Goal: Communication & Community: Answer question/provide support

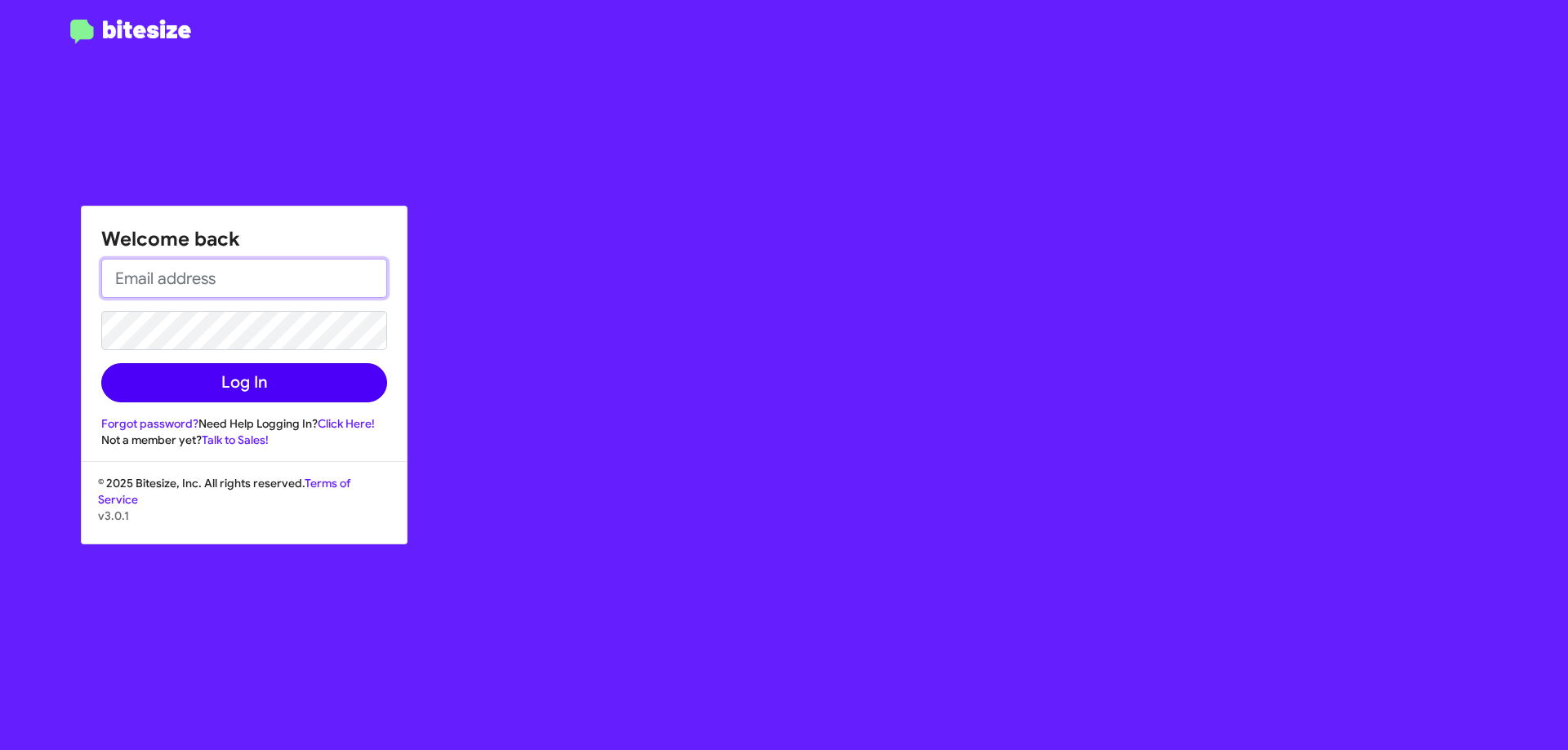
type input "mberrier@ourismancars.com"
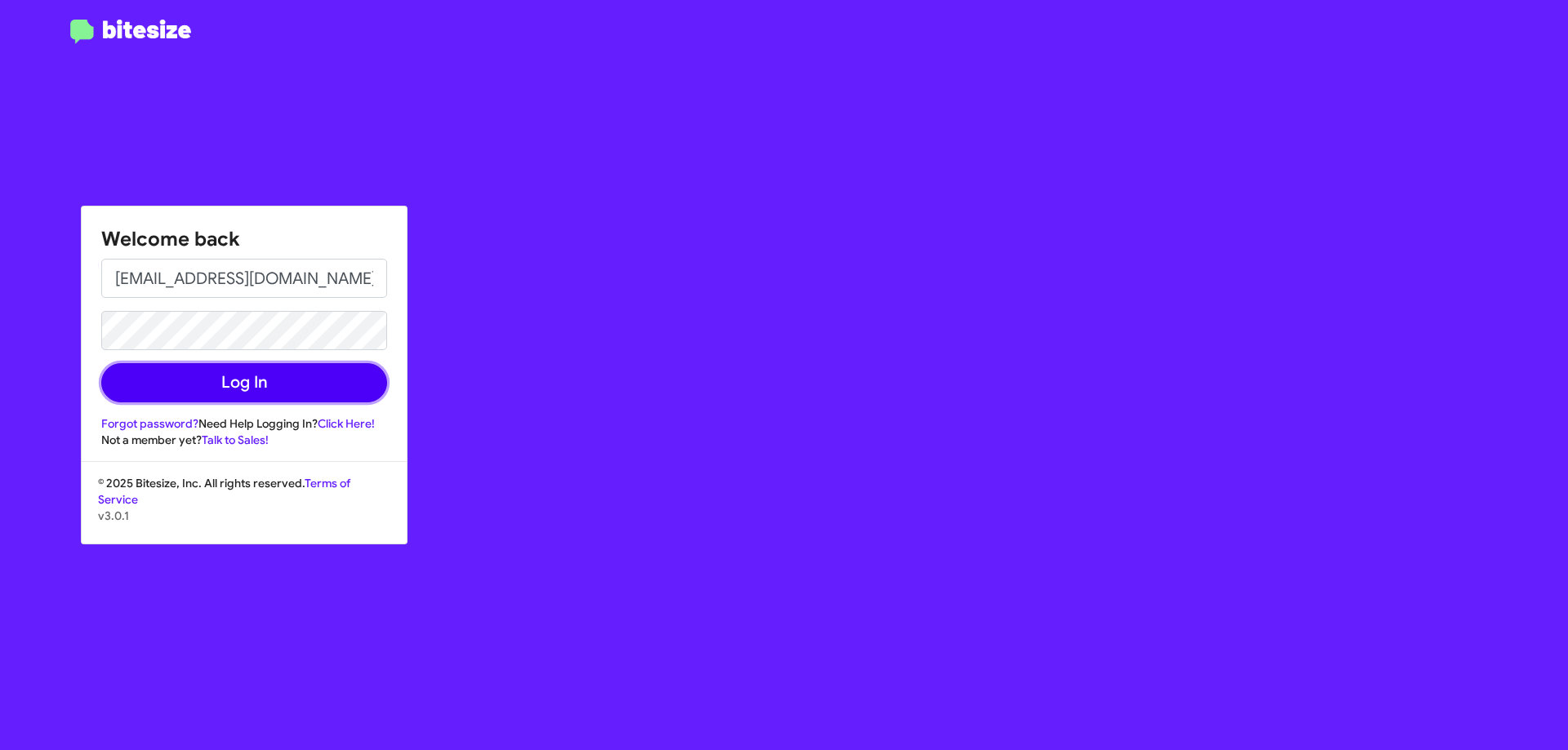
click at [287, 383] on button "Log In" at bounding box center [244, 383] width 286 height 39
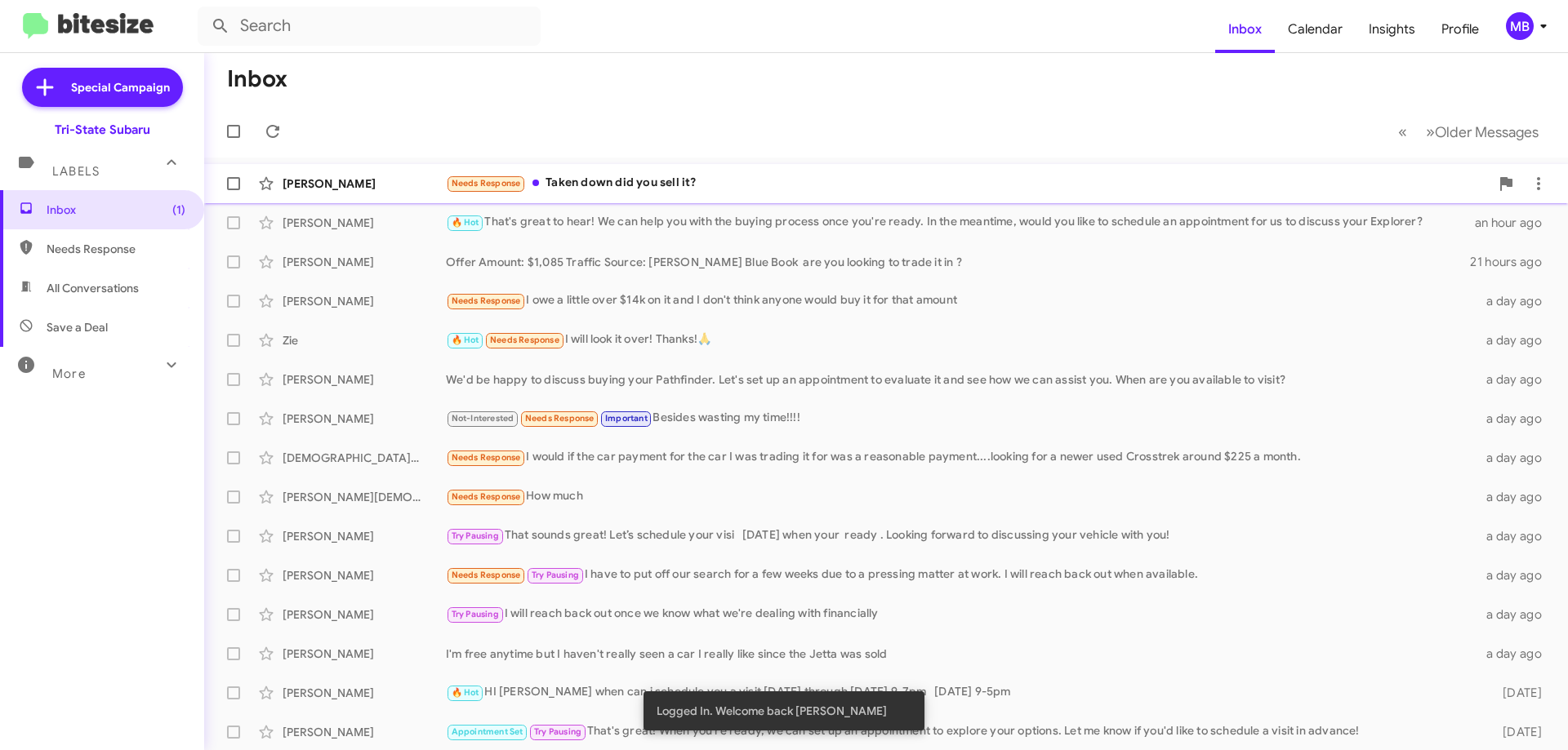
click at [718, 181] on div "Needs Response Taken down did you sell it?" at bounding box center [967, 183] width 1044 height 19
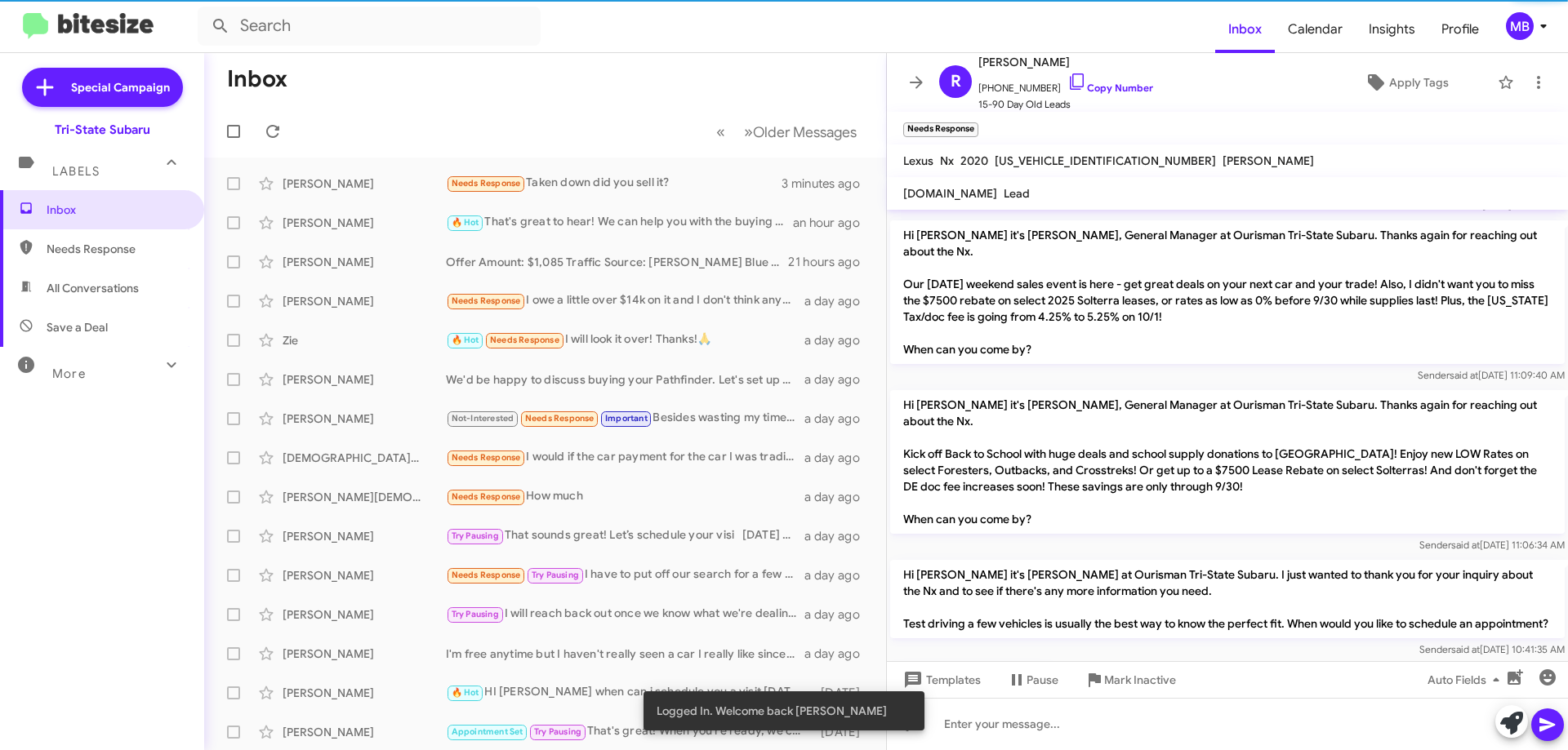
scroll to position [282, 0]
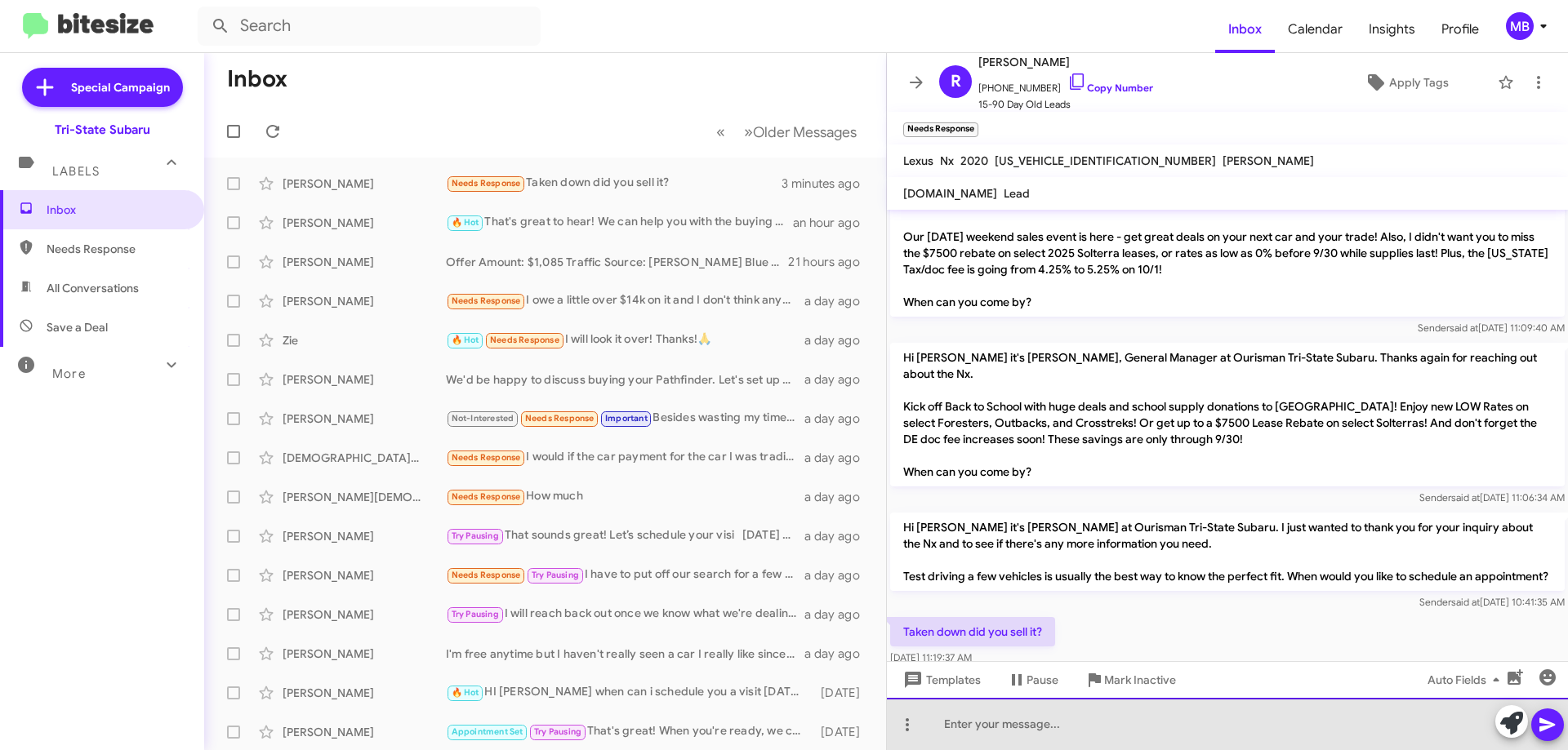
click at [1108, 726] on div at bounding box center [1227, 724] width 681 height 52
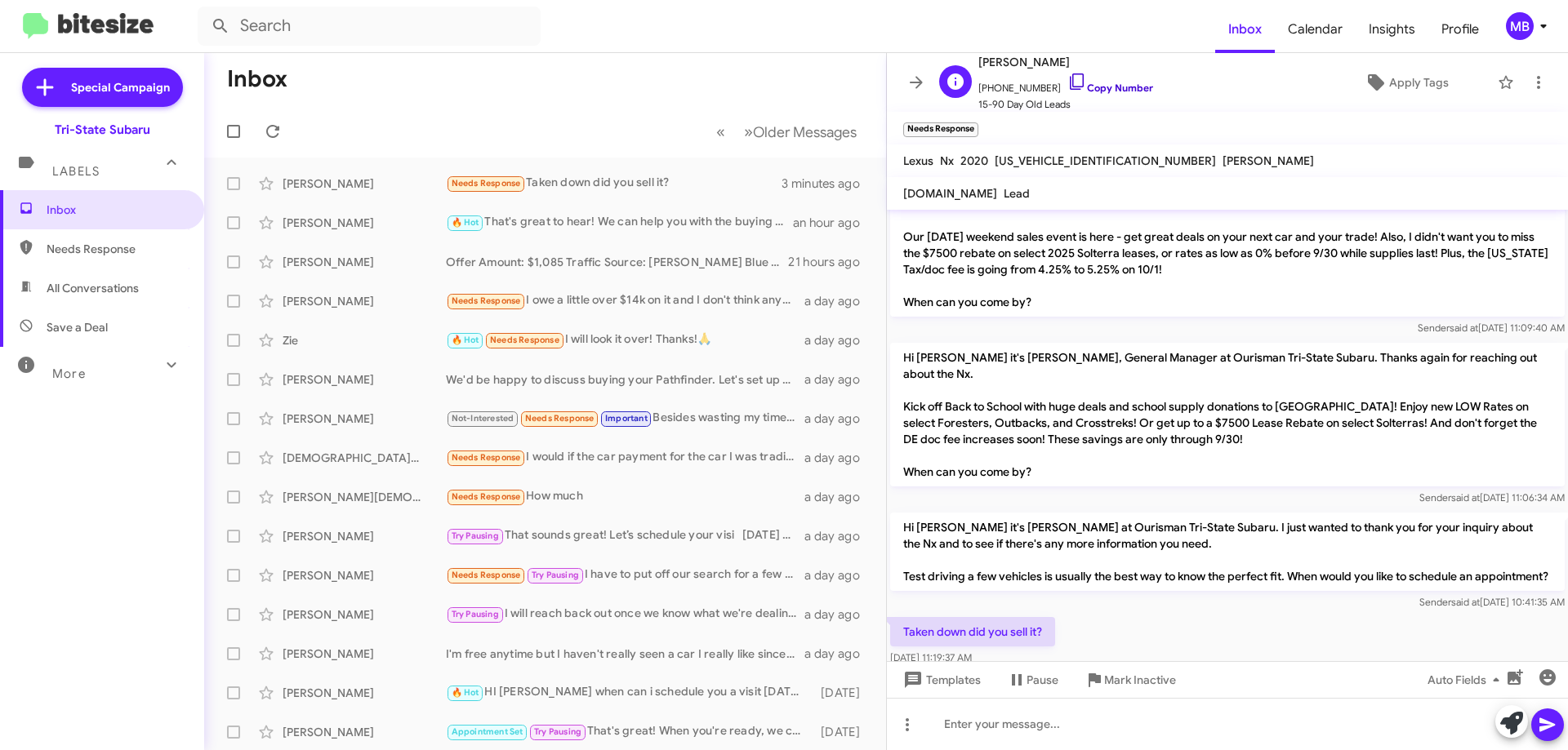
click at [1095, 83] on link "Copy Number" at bounding box center [1110, 87] width 86 height 12
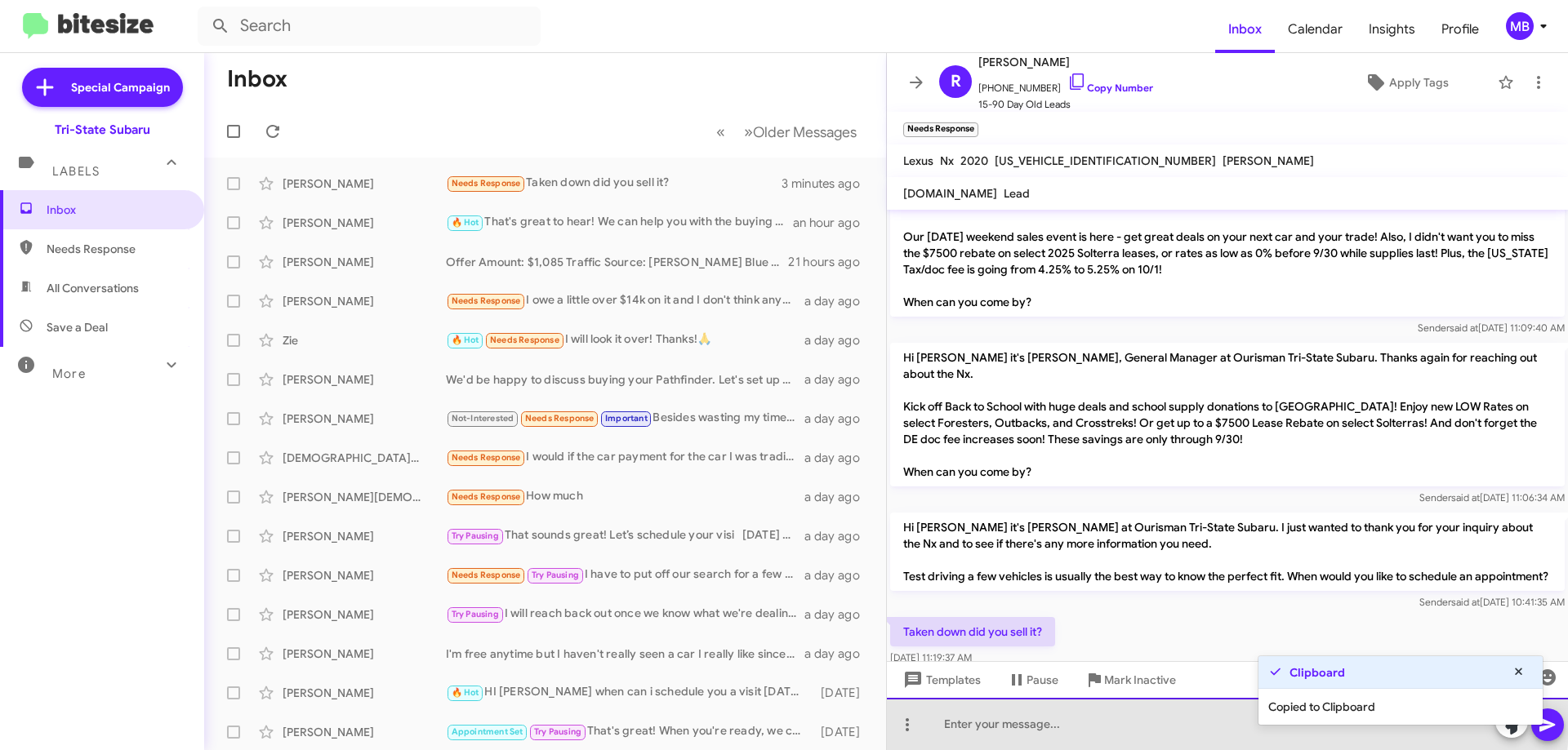
click at [1127, 717] on div at bounding box center [1227, 724] width 681 height 52
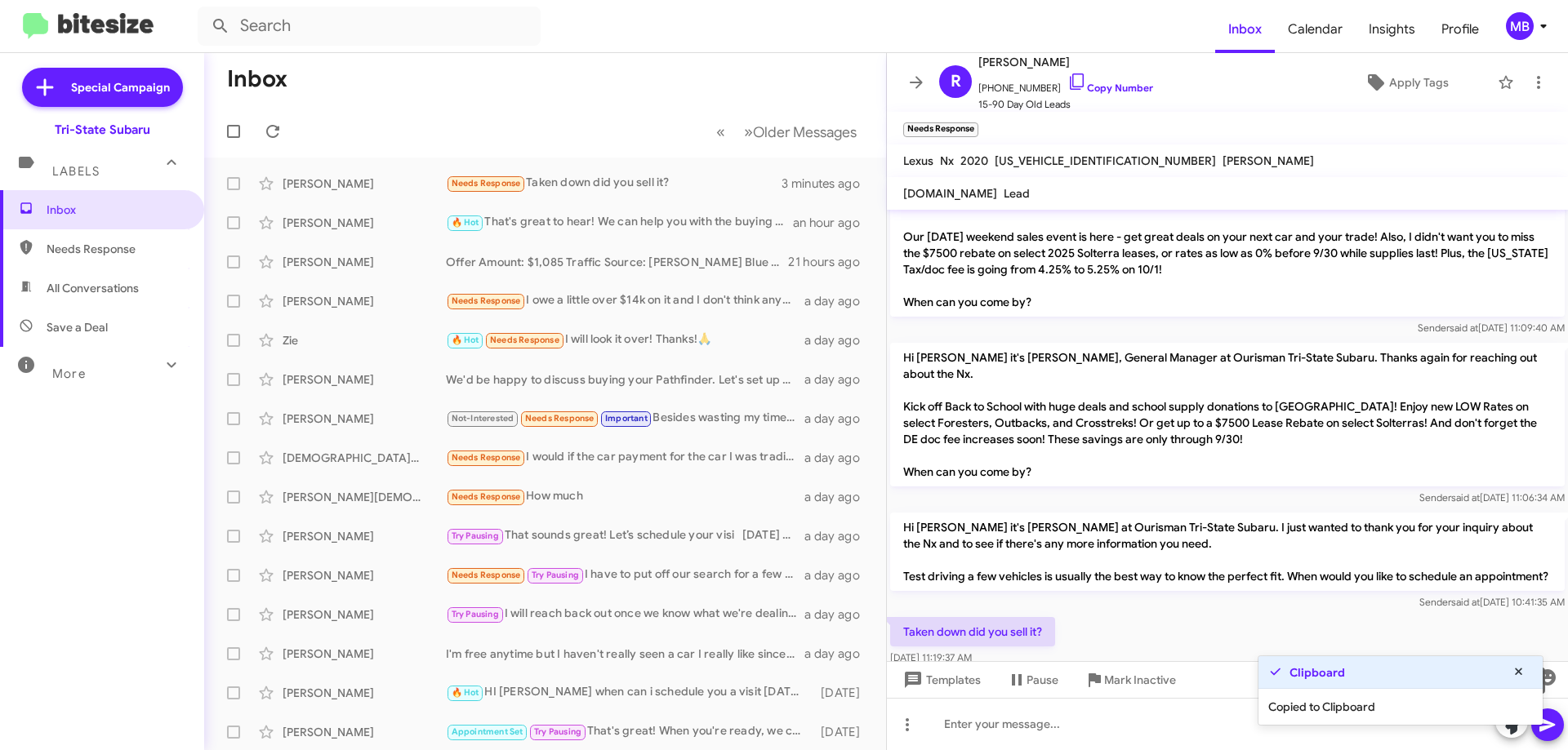
click at [1511, 726] on icon at bounding box center [1512, 723] width 23 height 23
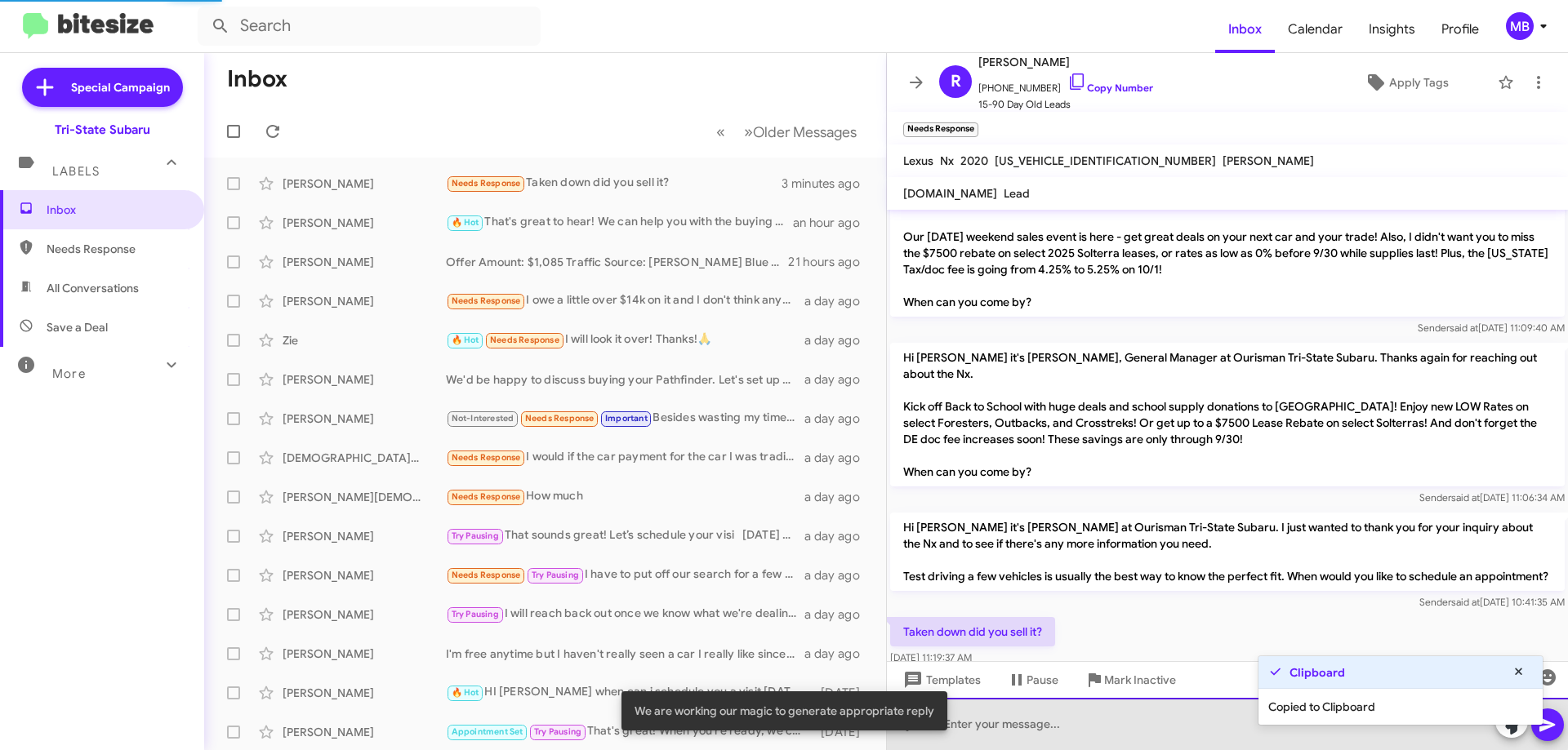
click at [1052, 720] on div at bounding box center [1227, 724] width 681 height 52
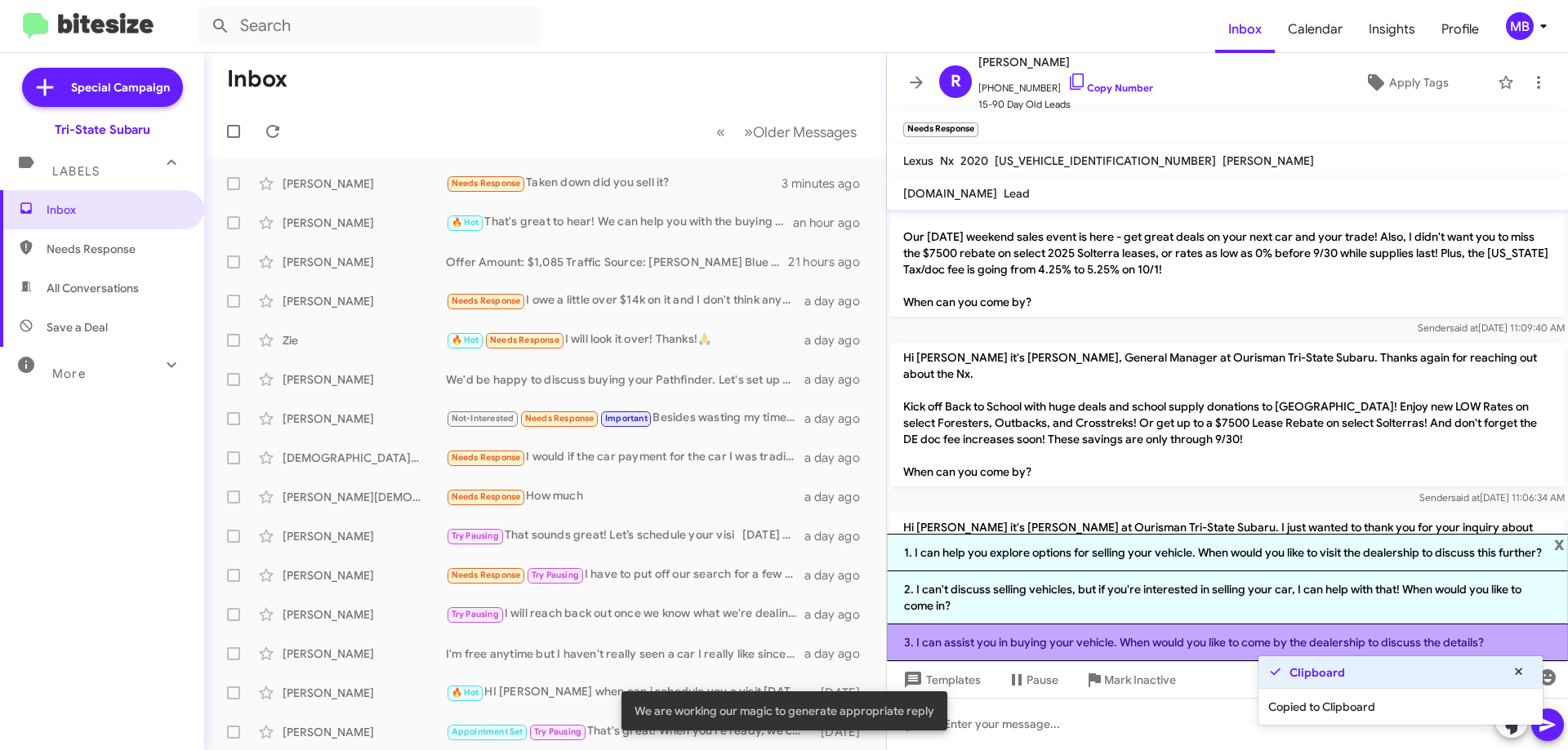
click at [1073, 642] on li "3. I can assist you in buying your vehicle. When would you like to come by the …" at bounding box center [1227, 642] width 681 height 37
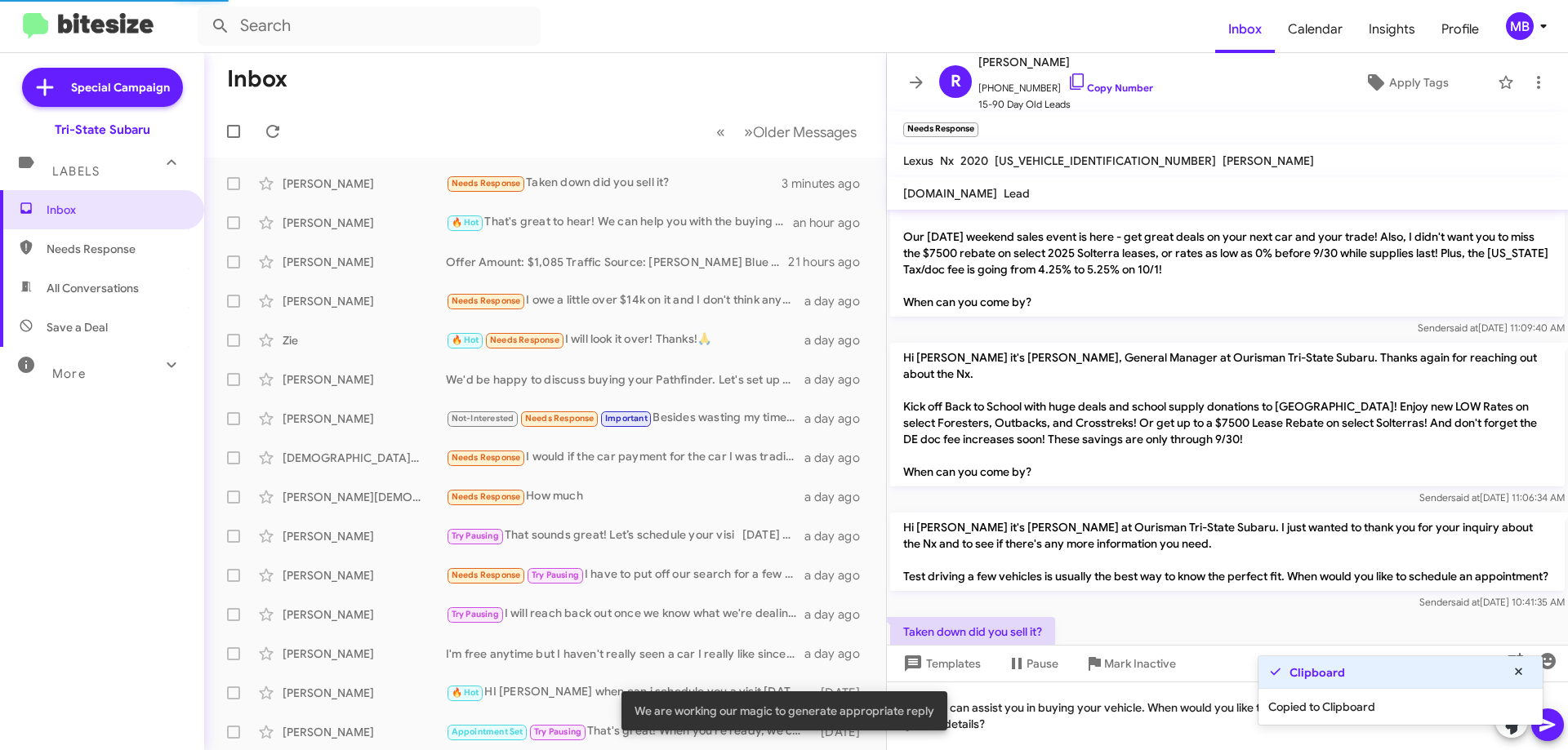
click at [1543, 728] on icon at bounding box center [1547, 725] width 16 height 14
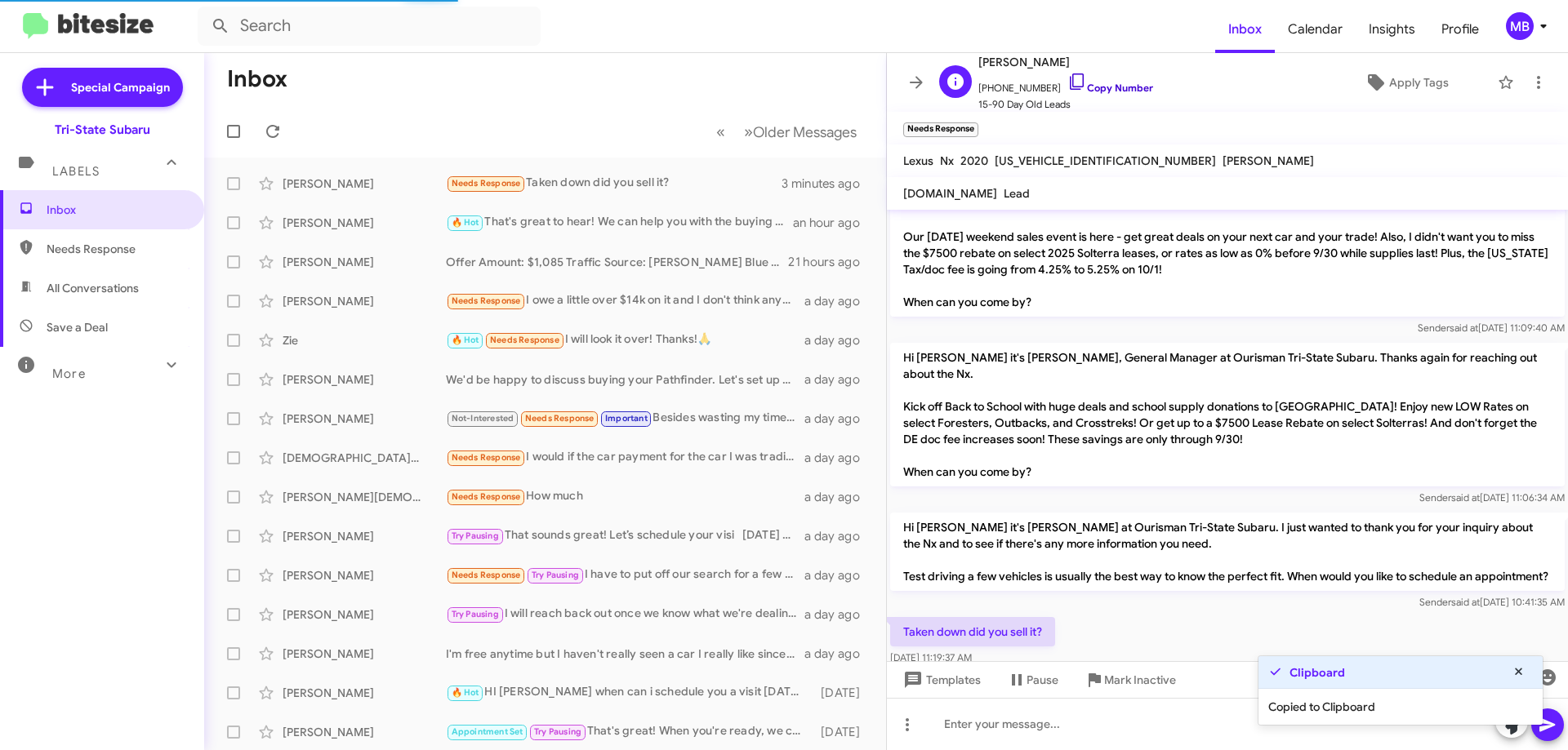
click at [1118, 86] on link "Copy Number" at bounding box center [1110, 87] width 86 height 12
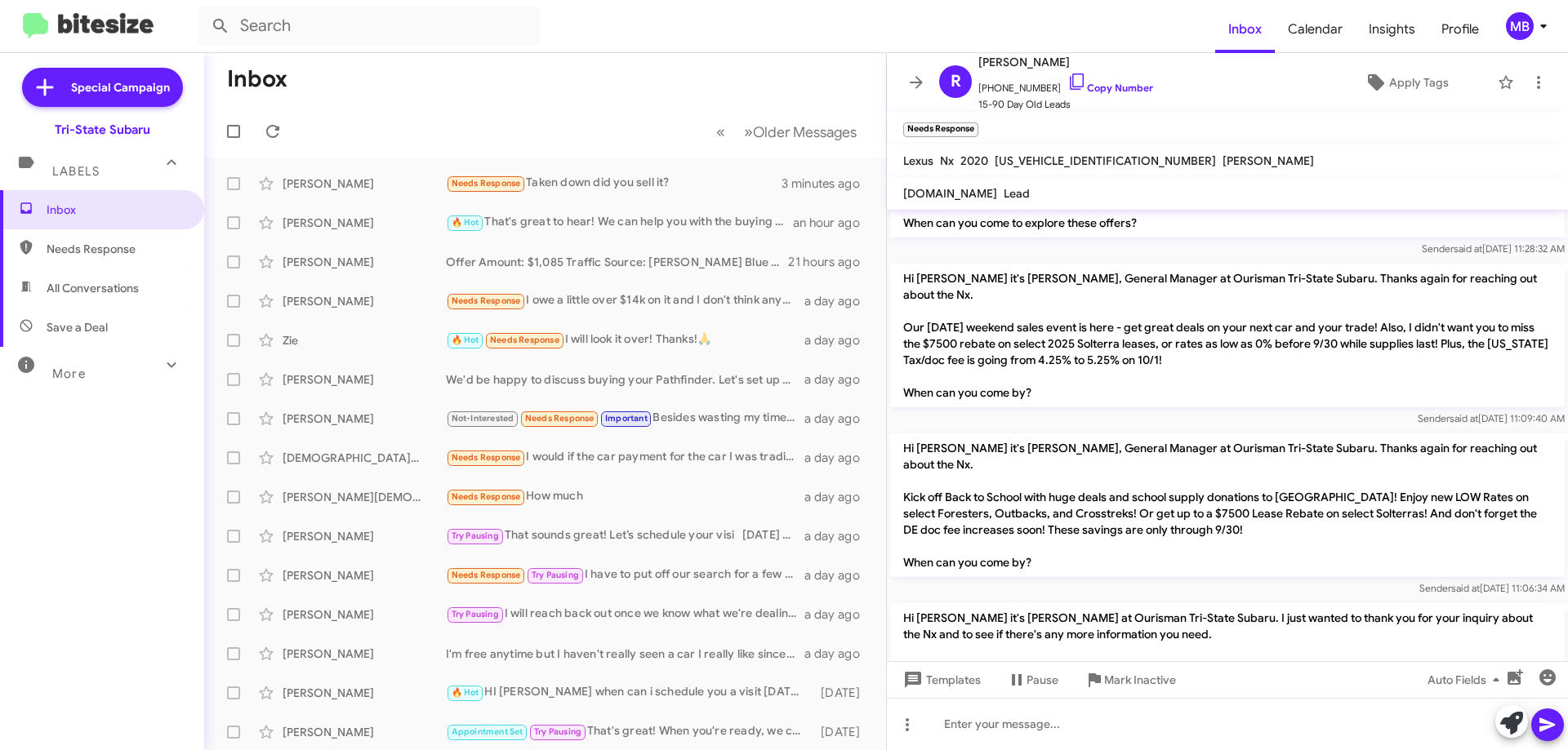
scroll to position [342, 0]
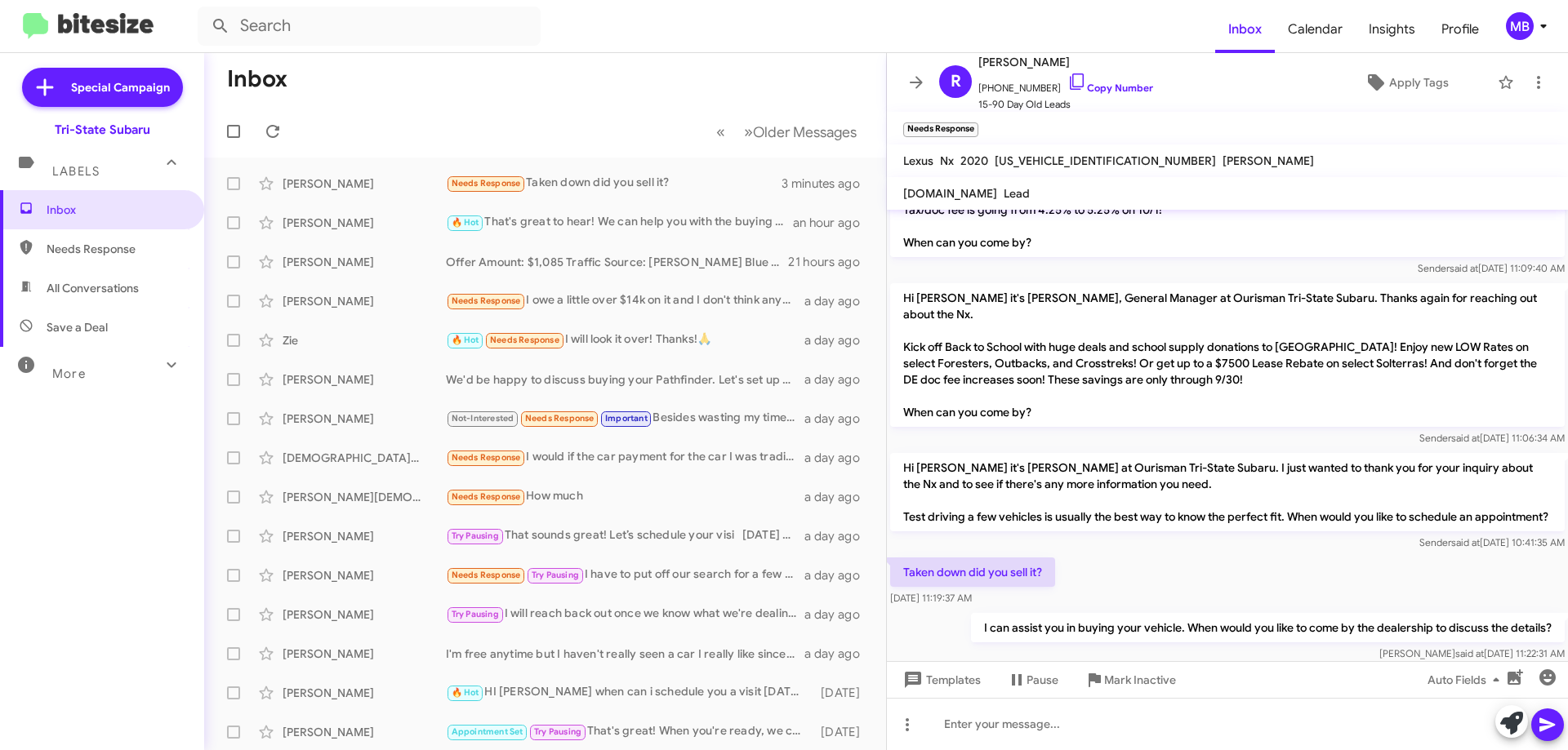
drag, startPoint x: 1019, startPoint y: 567, endPoint x: 898, endPoint y: 529, distance: 126.8
click at [898, 557] on div "Taken down did you sell it? Sep 12, 2025, 11:19:37 AM" at bounding box center [973, 582] width 165 height 49
copy div "Taken down did you sell it? Sep 12, 2025, 11:19:37 AM"
click at [1109, 91] on link "Copy Number" at bounding box center [1110, 87] width 86 height 12
copy div "Taken down did you sell it? Sep 12, 2025, 11:19:37 AM"
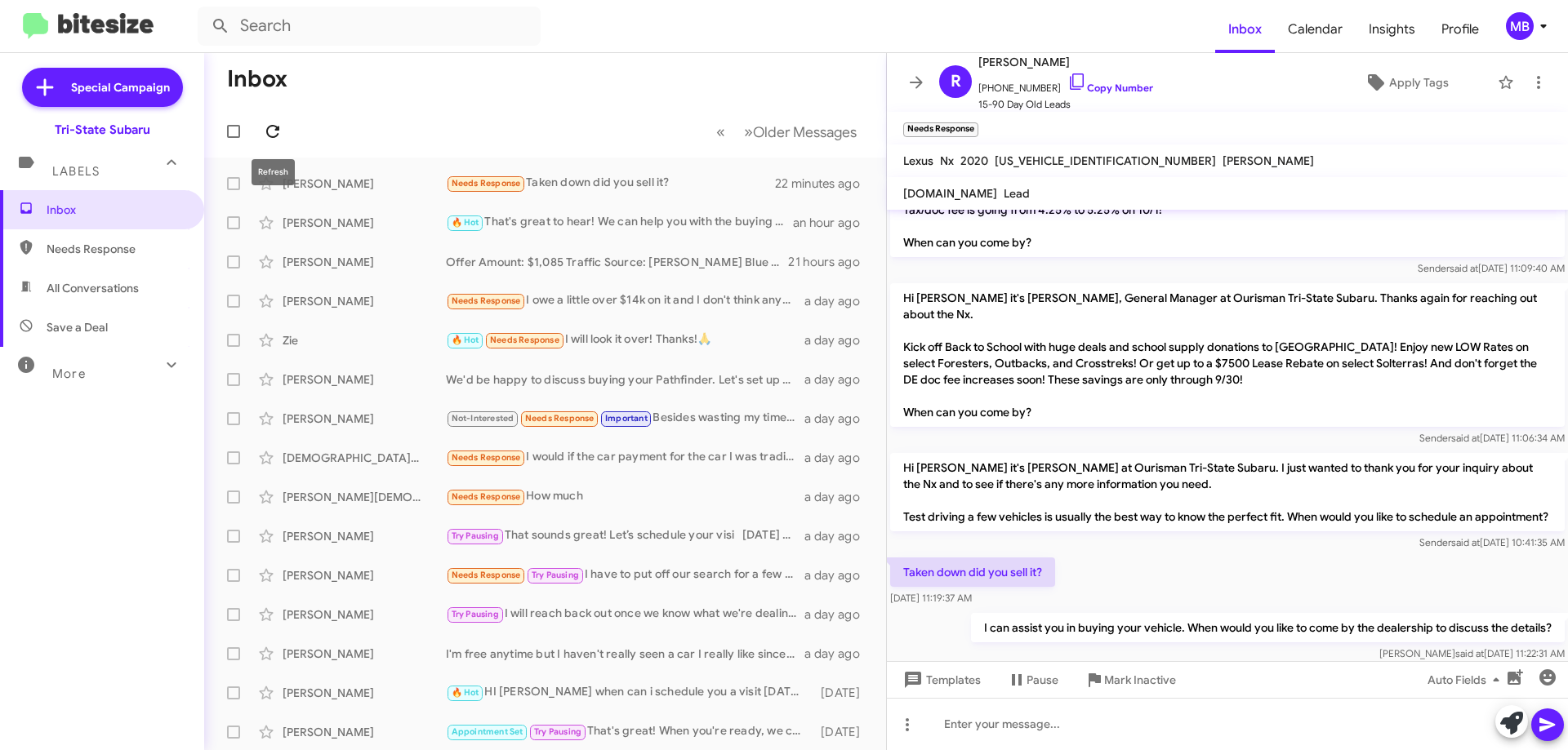
click at [278, 140] on icon at bounding box center [273, 132] width 20 height 20
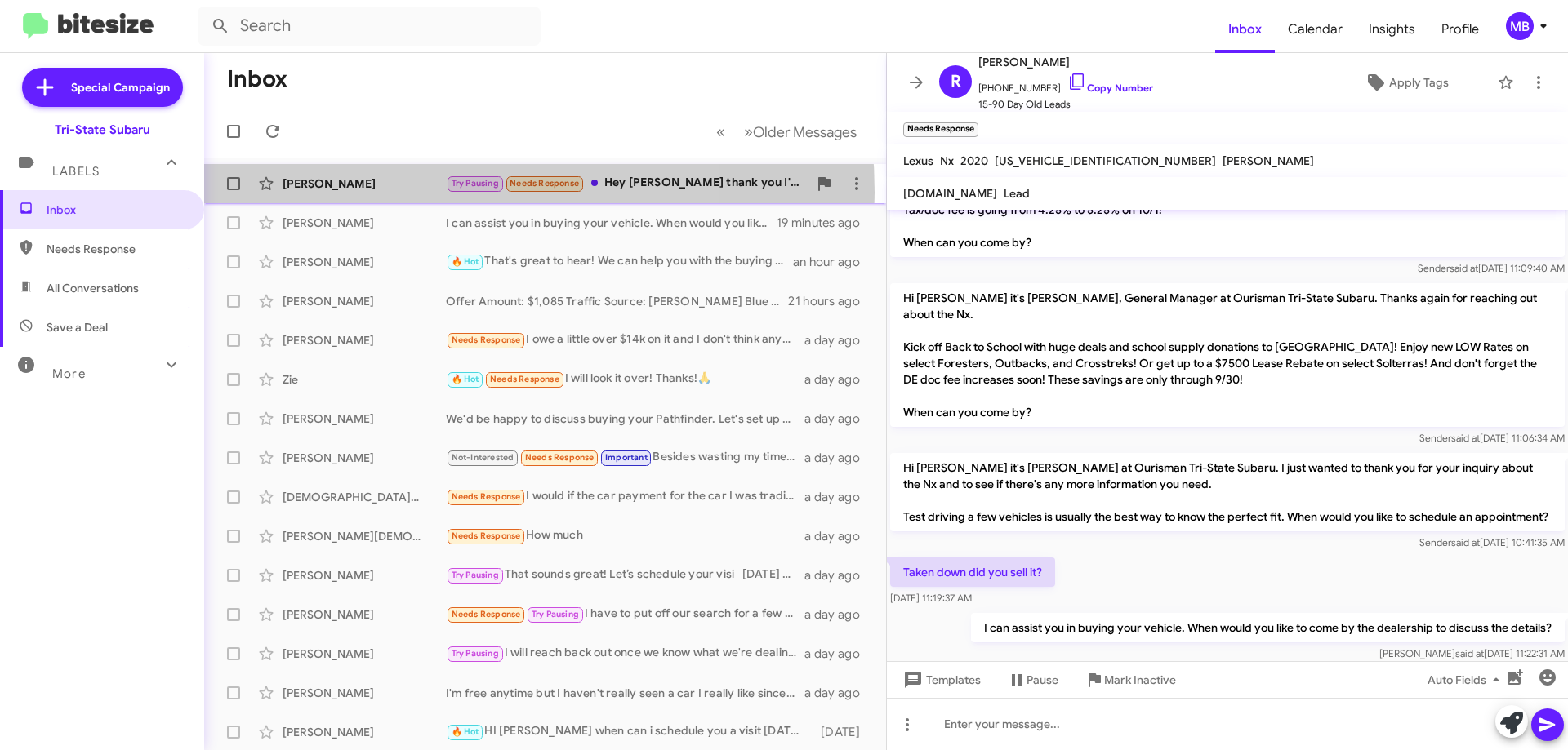
click at [382, 193] on div "Paul Pomeroy Try Pausing Needs Response Hey joe thank you I'm on hold with that…" at bounding box center [545, 184] width 656 height 33
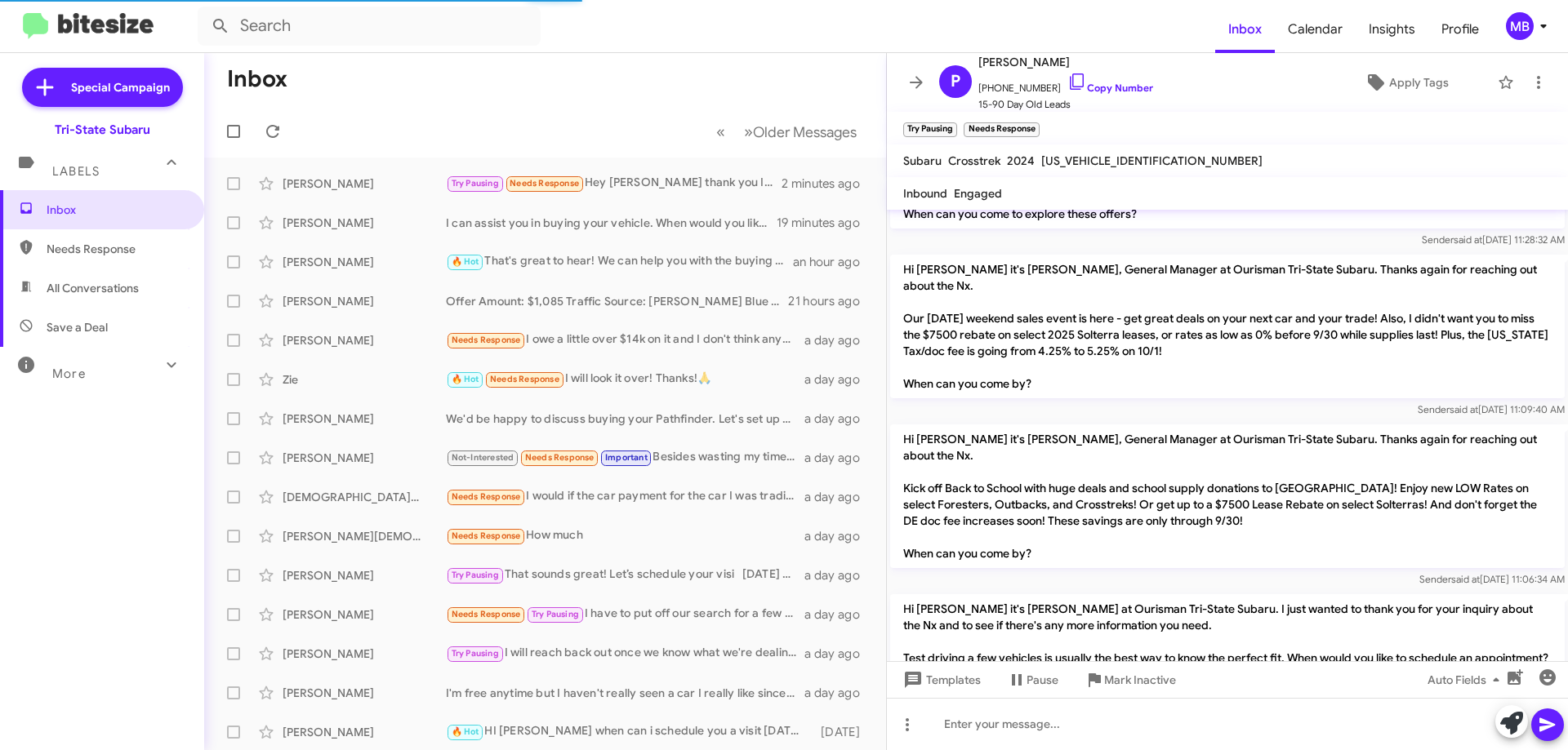
scroll to position [342, 0]
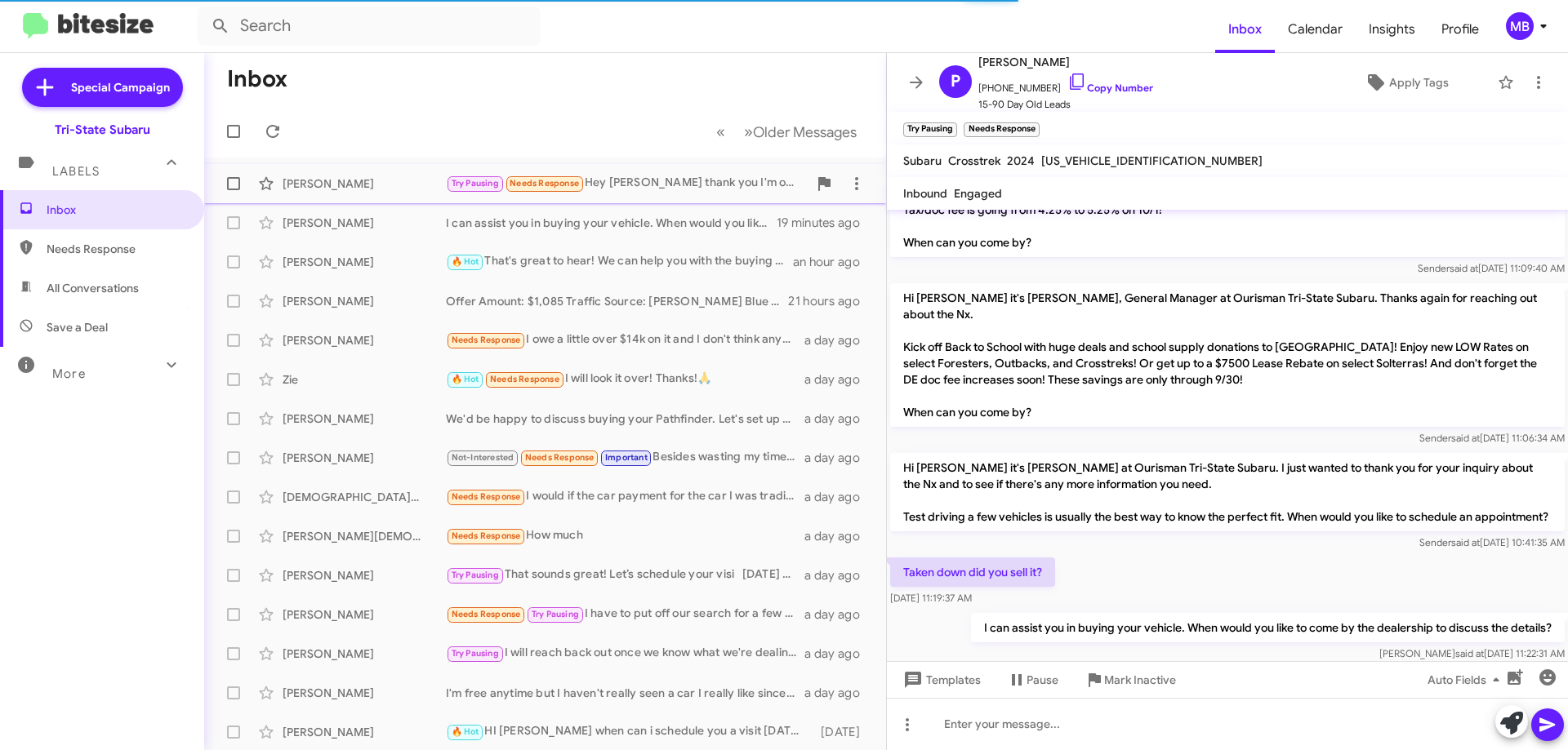
click at [314, 191] on div "[PERSON_NAME]" at bounding box center [365, 184] width 164 height 16
click at [128, 257] on span "Needs Response" at bounding box center [102, 249] width 204 height 39
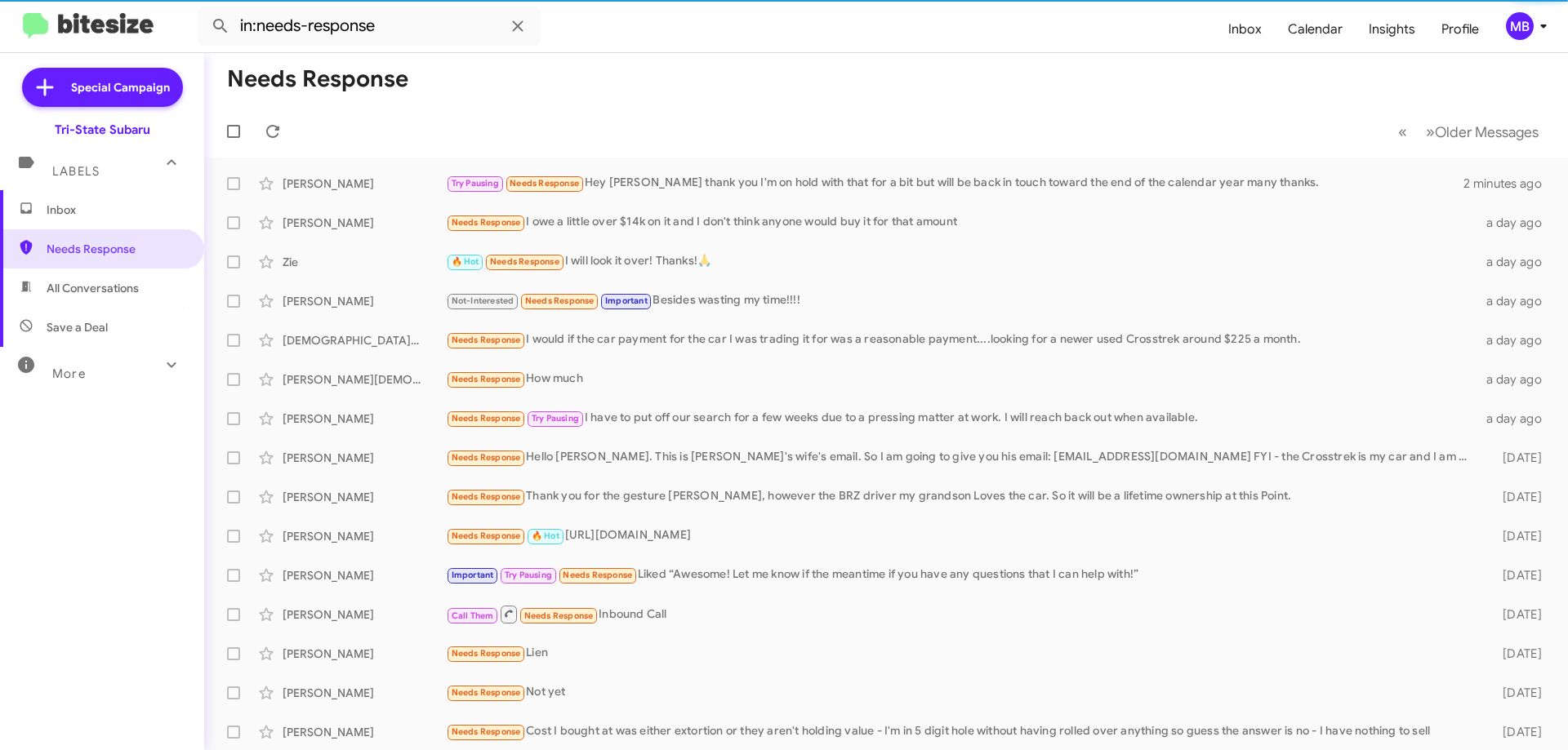
click at [137, 291] on span "All Conversations" at bounding box center [92, 288] width 92 height 16
type input "in:all-conversations"
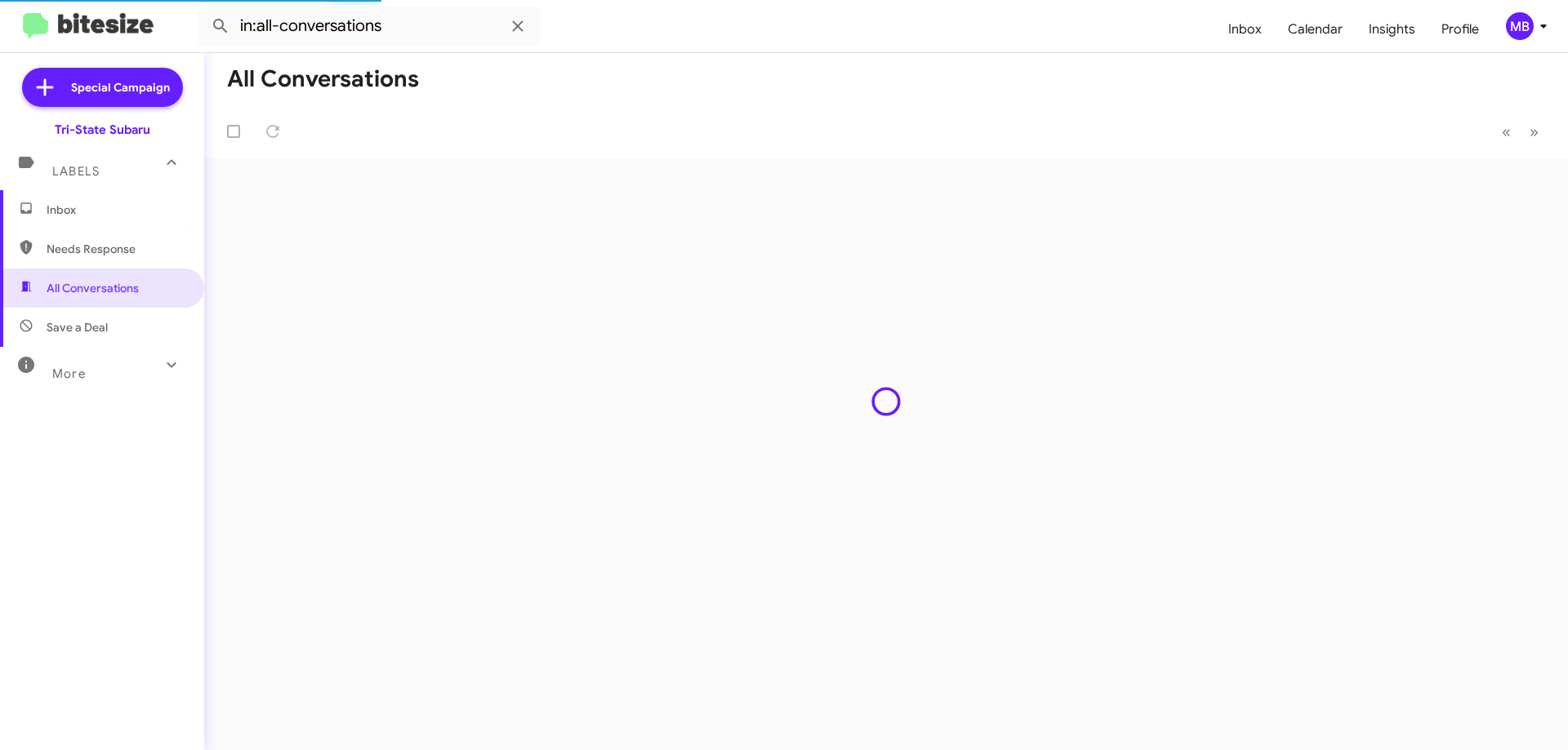
click at [96, 207] on span "Inbox" at bounding box center [116, 210] width 139 height 16
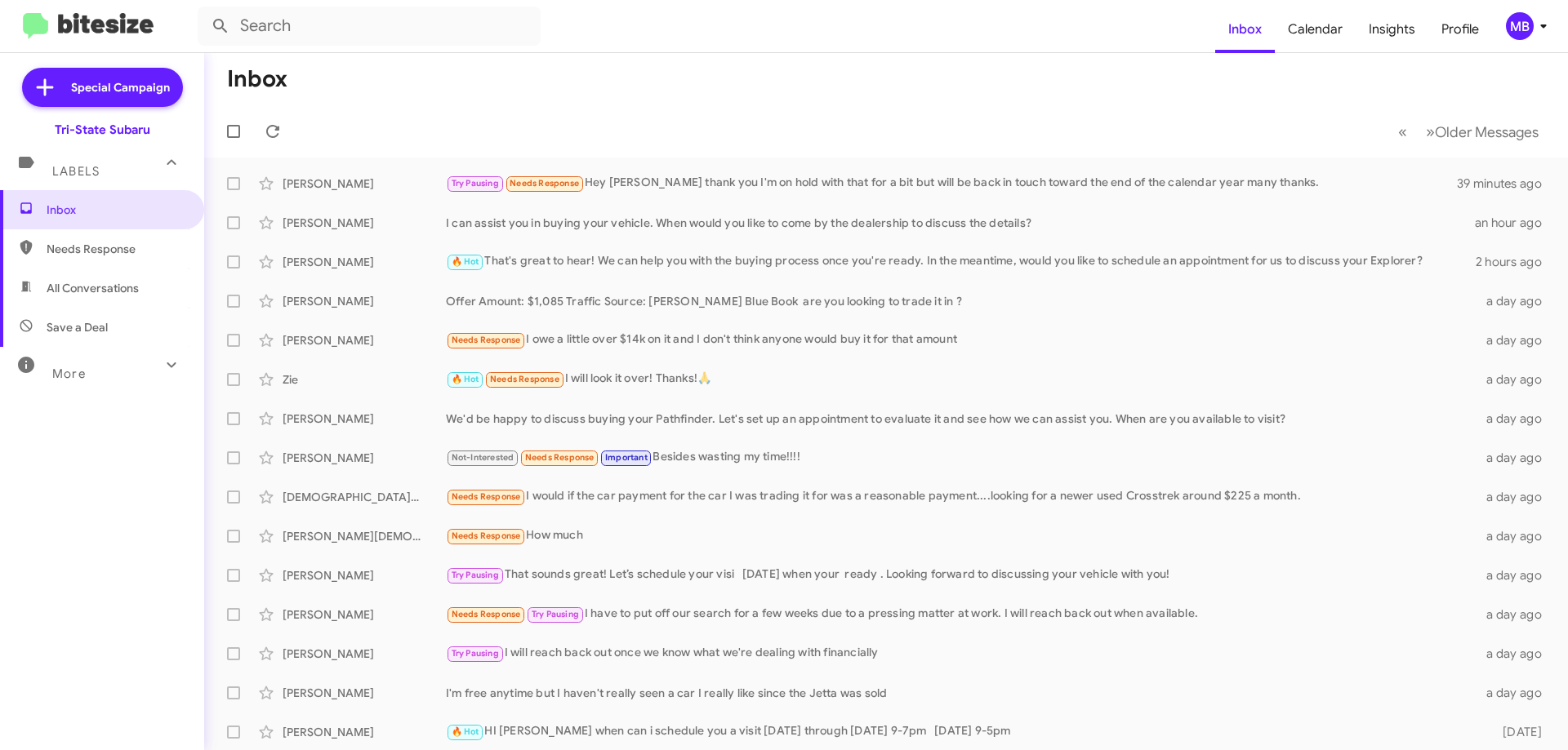
click at [113, 175] on div "Labels" at bounding box center [86, 164] width 146 height 30
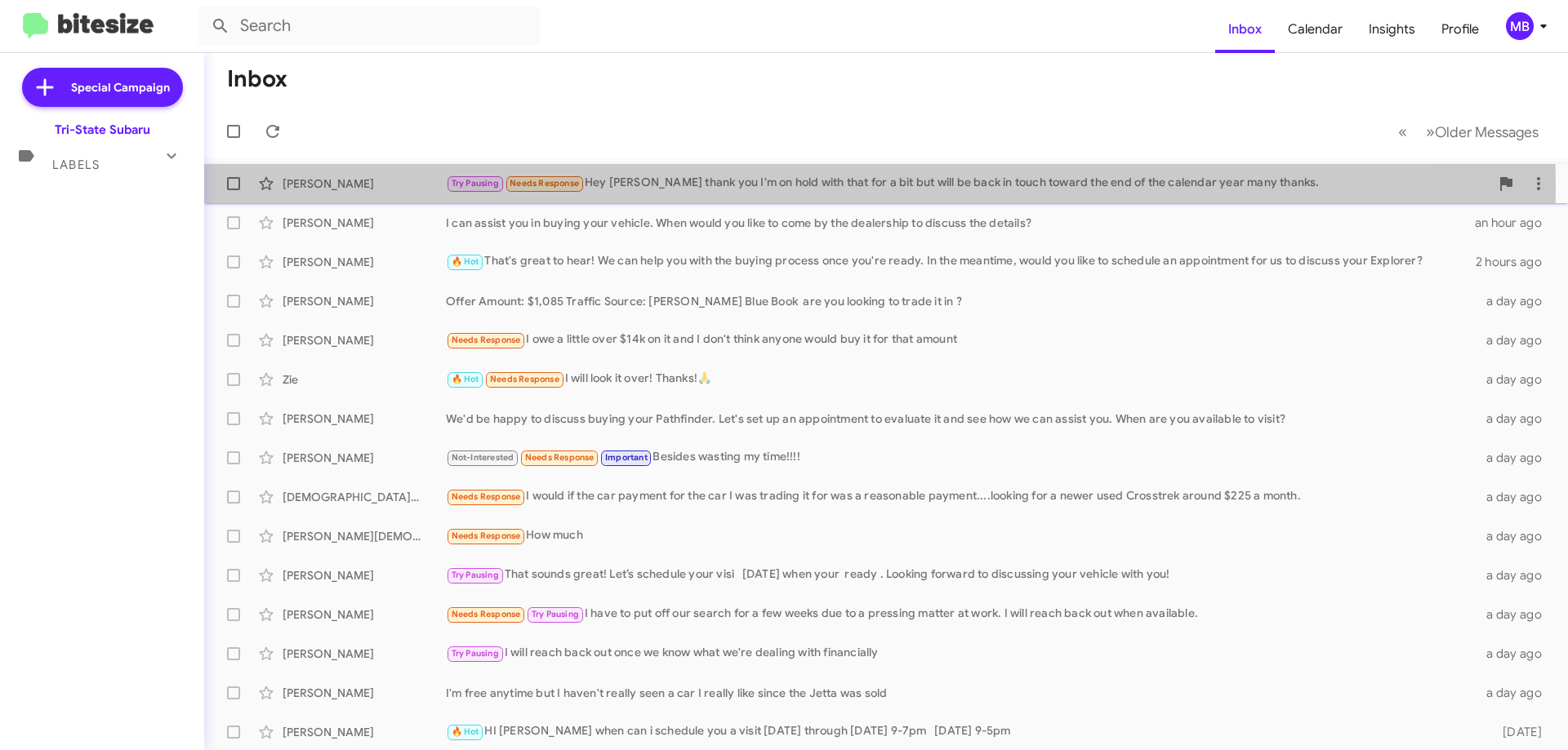
click at [664, 187] on div "Try Pausing Needs Response Hey [PERSON_NAME] thank you I'm on hold with that fo…" at bounding box center [967, 183] width 1044 height 19
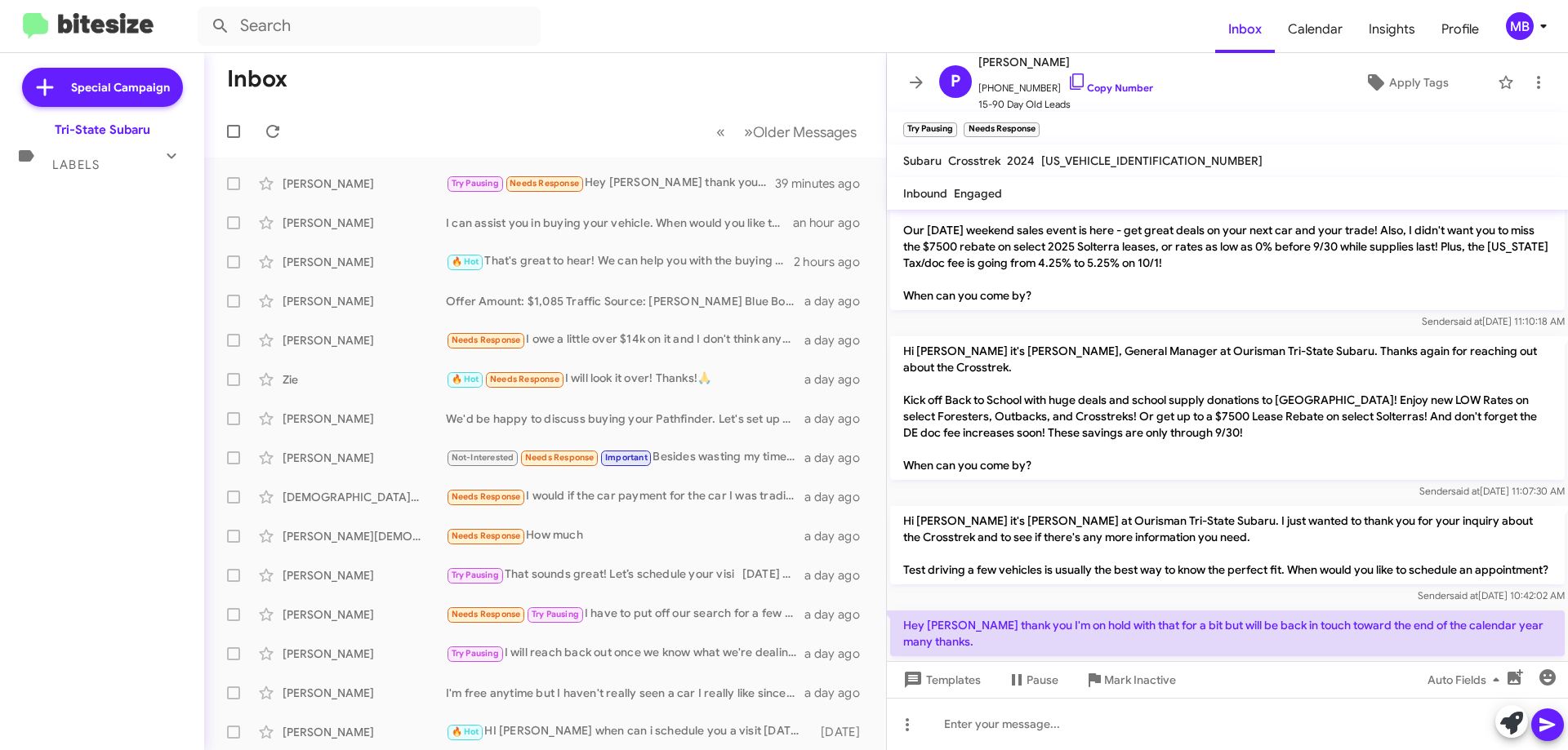
scroll to position [315, 0]
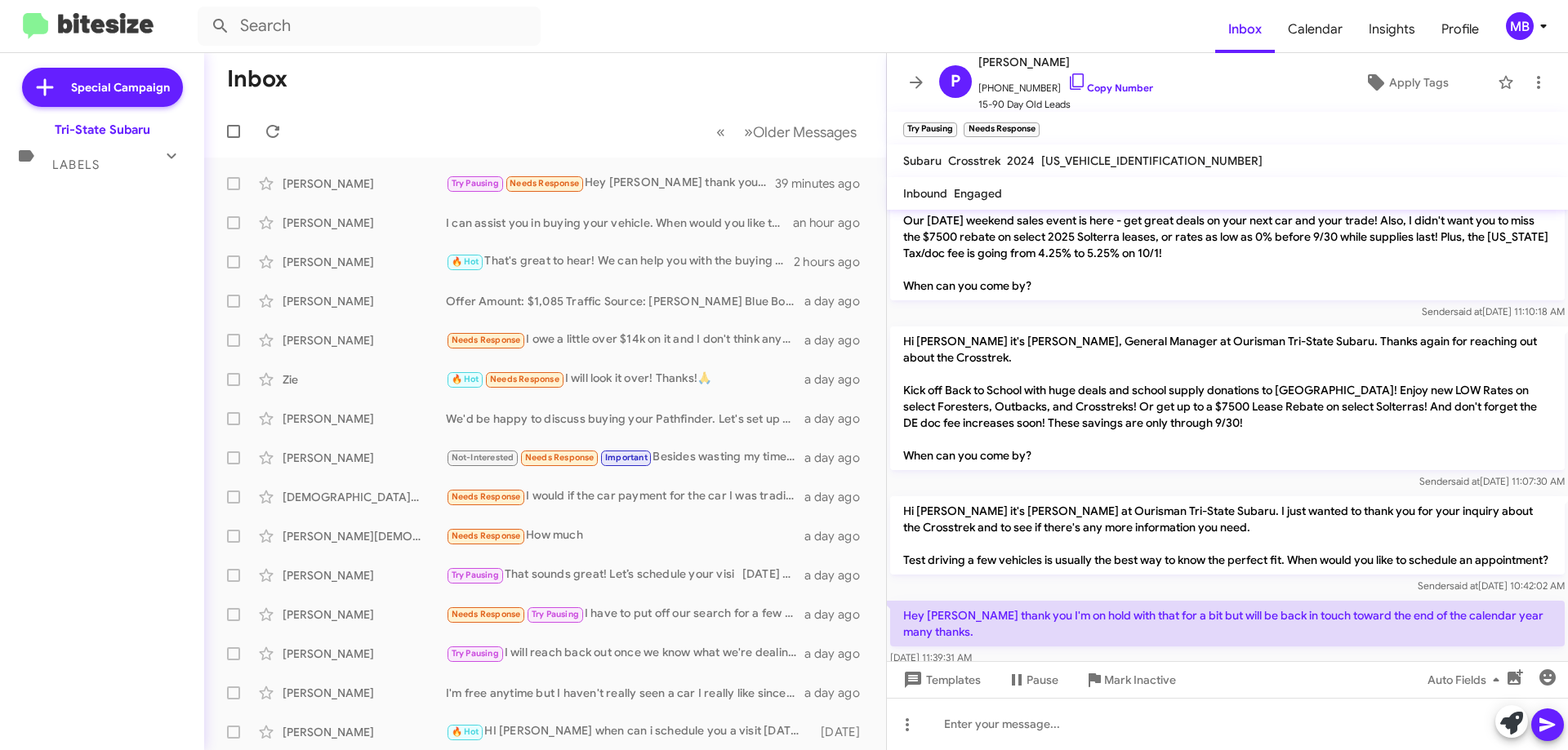
click at [177, 158] on icon at bounding box center [172, 156] width 20 height 20
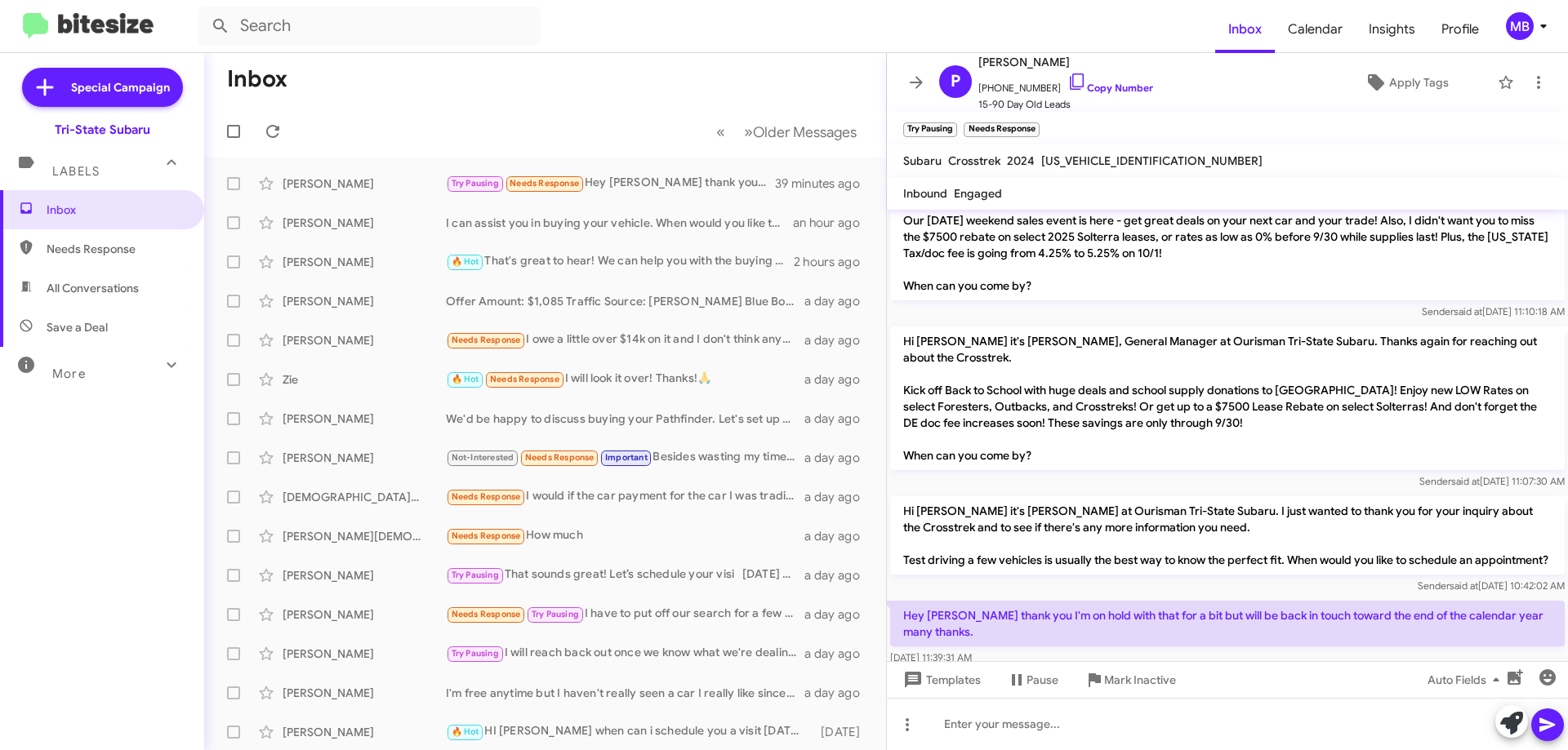
click at [163, 253] on span "Needs Response" at bounding box center [116, 249] width 139 height 16
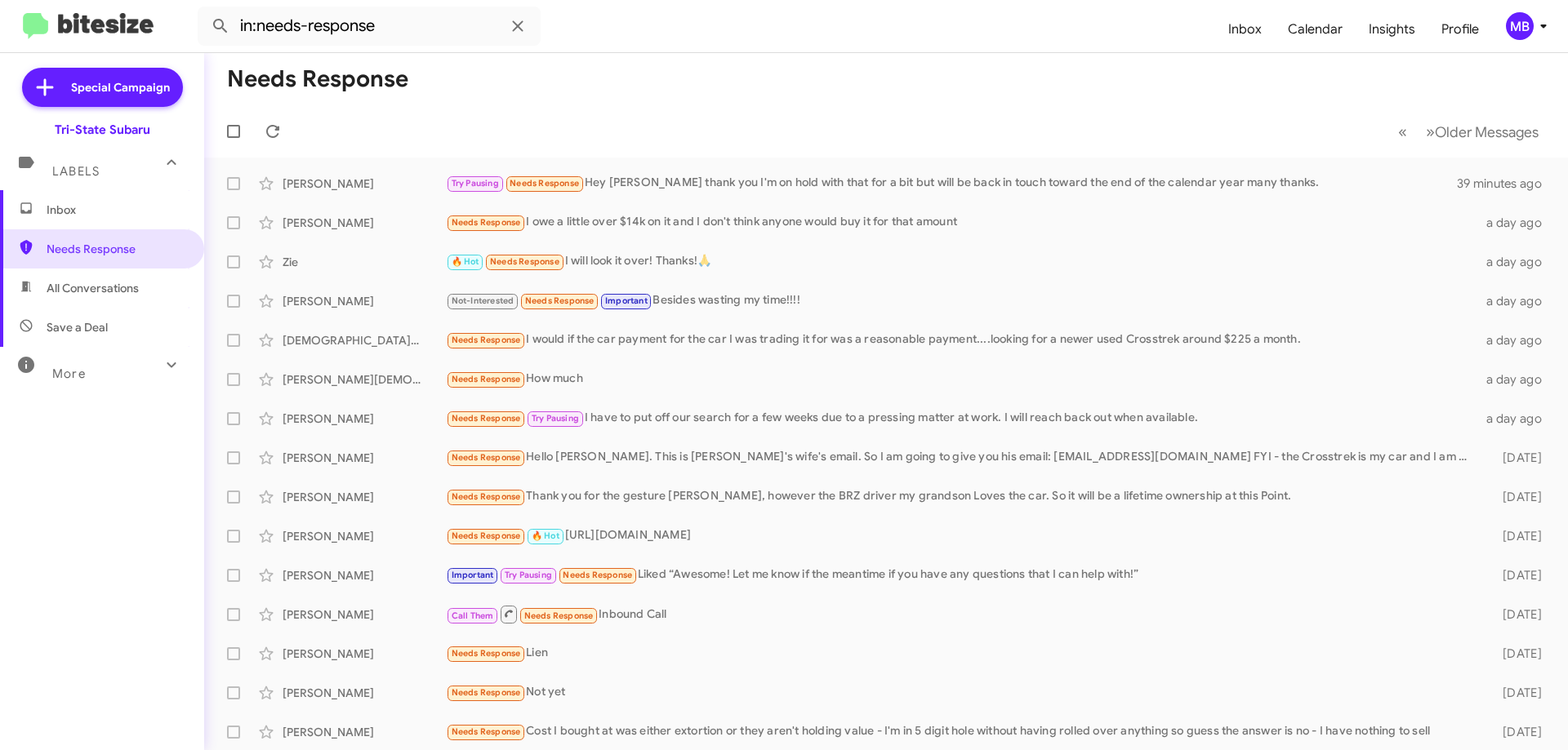
click at [161, 301] on span "All Conversations" at bounding box center [102, 288] width 204 height 39
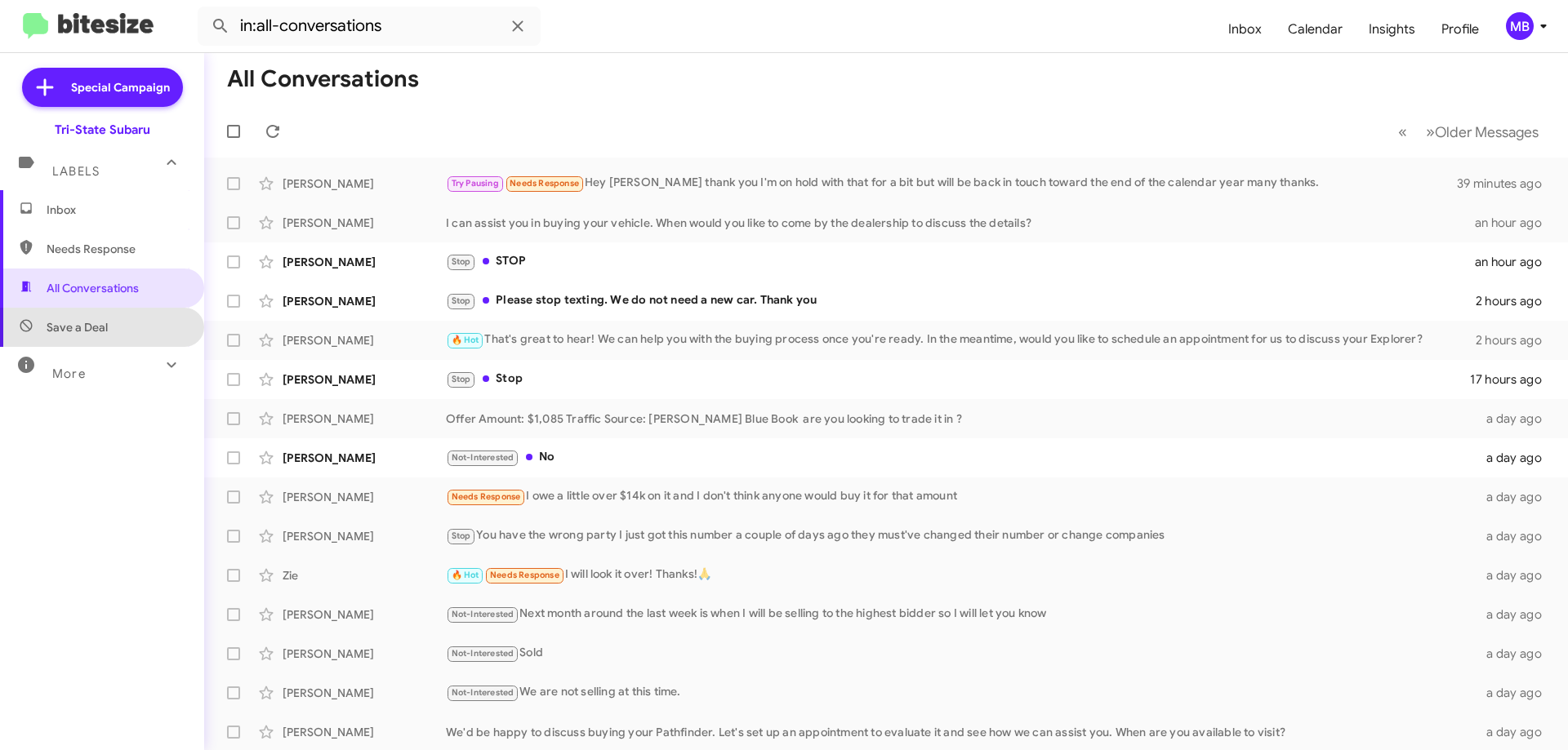
click at [150, 327] on span "Save a Deal" at bounding box center [102, 328] width 204 height 39
type input "in:not-interested"
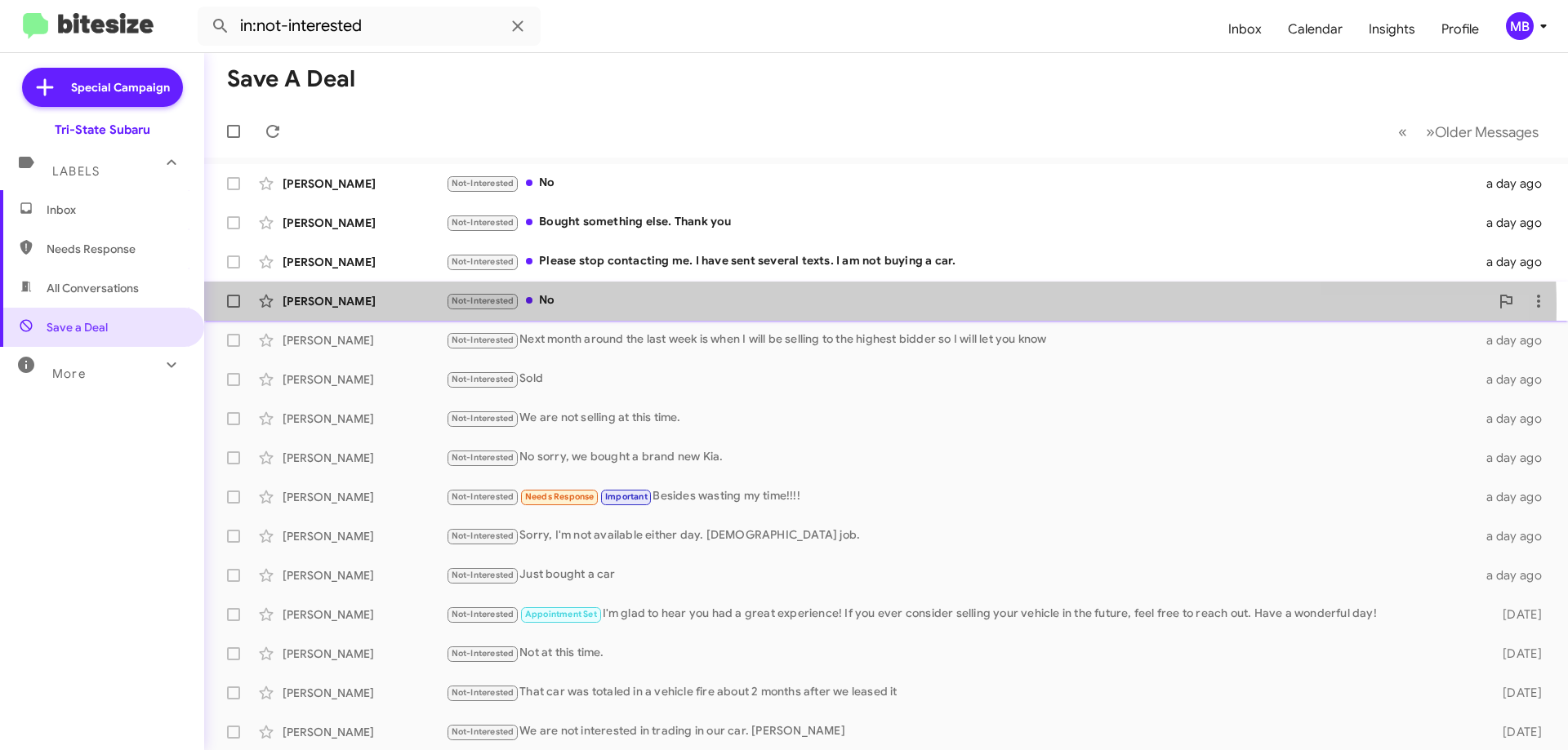
click at [712, 308] on div "Not-Interested No" at bounding box center [967, 301] width 1044 height 19
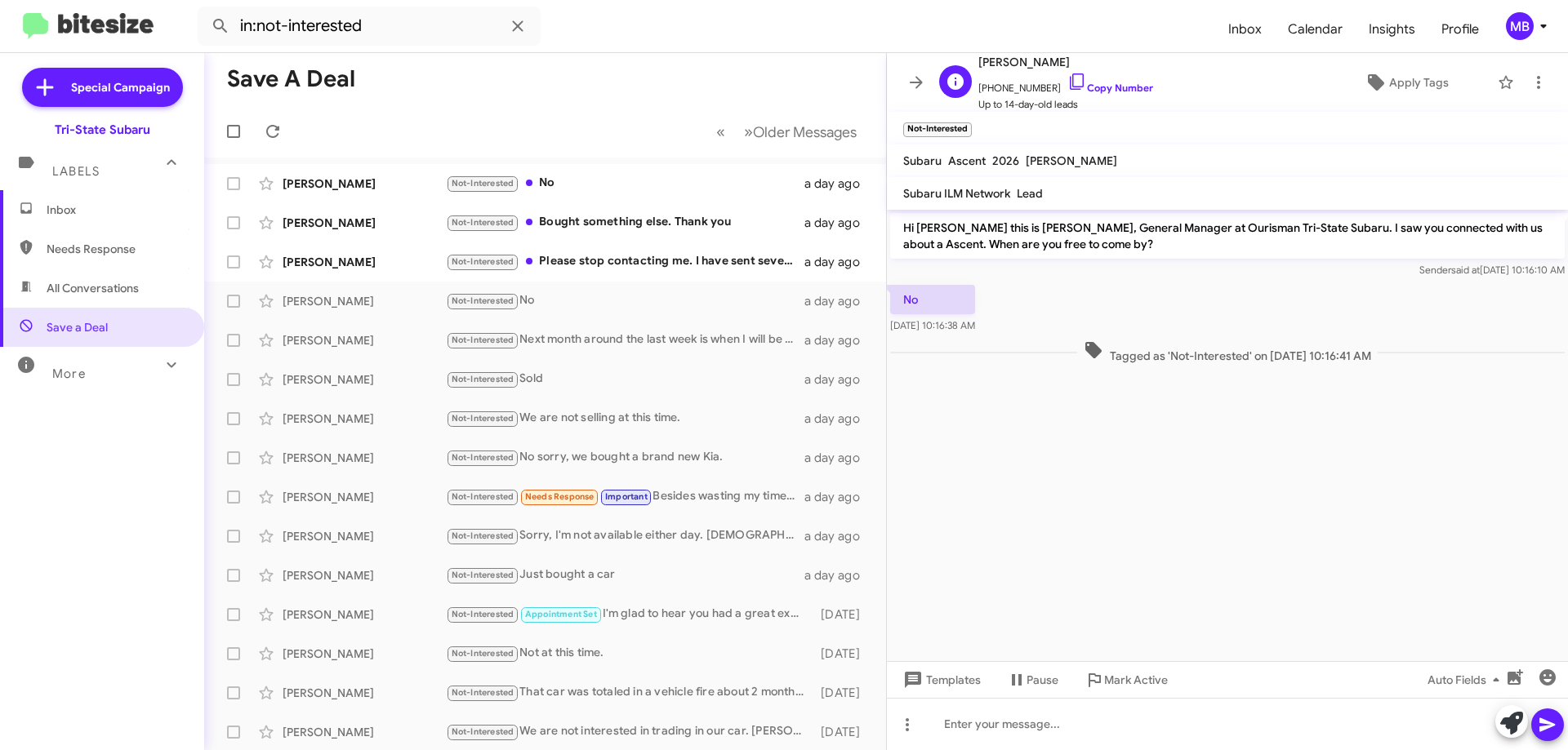
click at [1121, 94] on span "[PHONE_NUMBER] Copy Number" at bounding box center [1066, 84] width 175 height 25
click at [1104, 87] on link "Copy Number" at bounding box center [1110, 87] width 86 height 12
drag, startPoint x: 1206, startPoint y: 367, endPoint x: 901, endPoint y: 290, distance: 314.6
click at [901, 290] on div "Hi [PERSON_NAME] this is [PERSON_NAME], General Manager at Ourisman Tri-State S…" at bounding box center [1227, 288] width 681 height 158
copy div "No [DATE] 10:16:38 AM Tagged as 'Not-Interested' on [DATE] 10:16:41 AM"
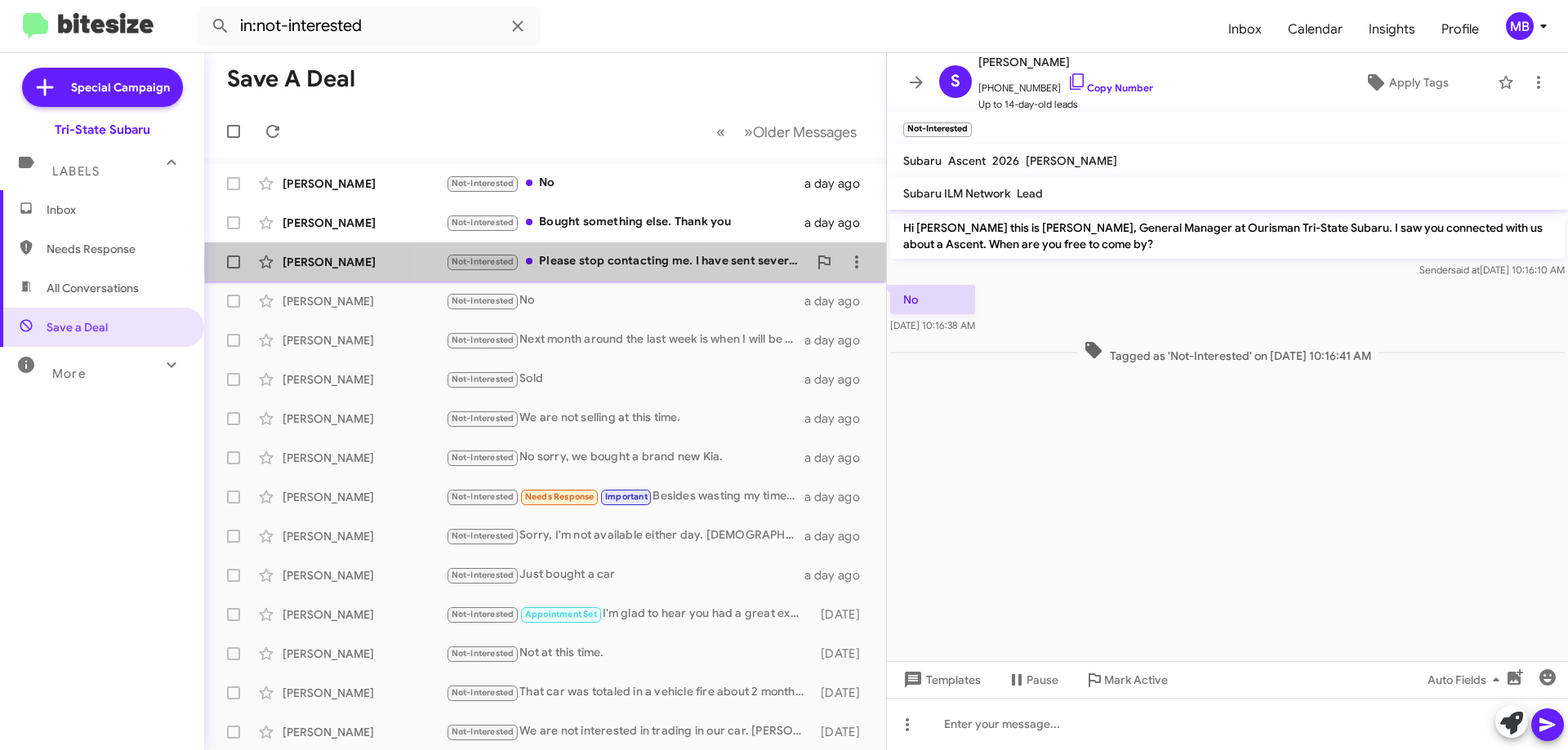
click at [745, 261] on div "Not-Interested Please stop contacting me. I have sent several texts. I am not b…" at bounding box center [626, 261] width 362 height 19
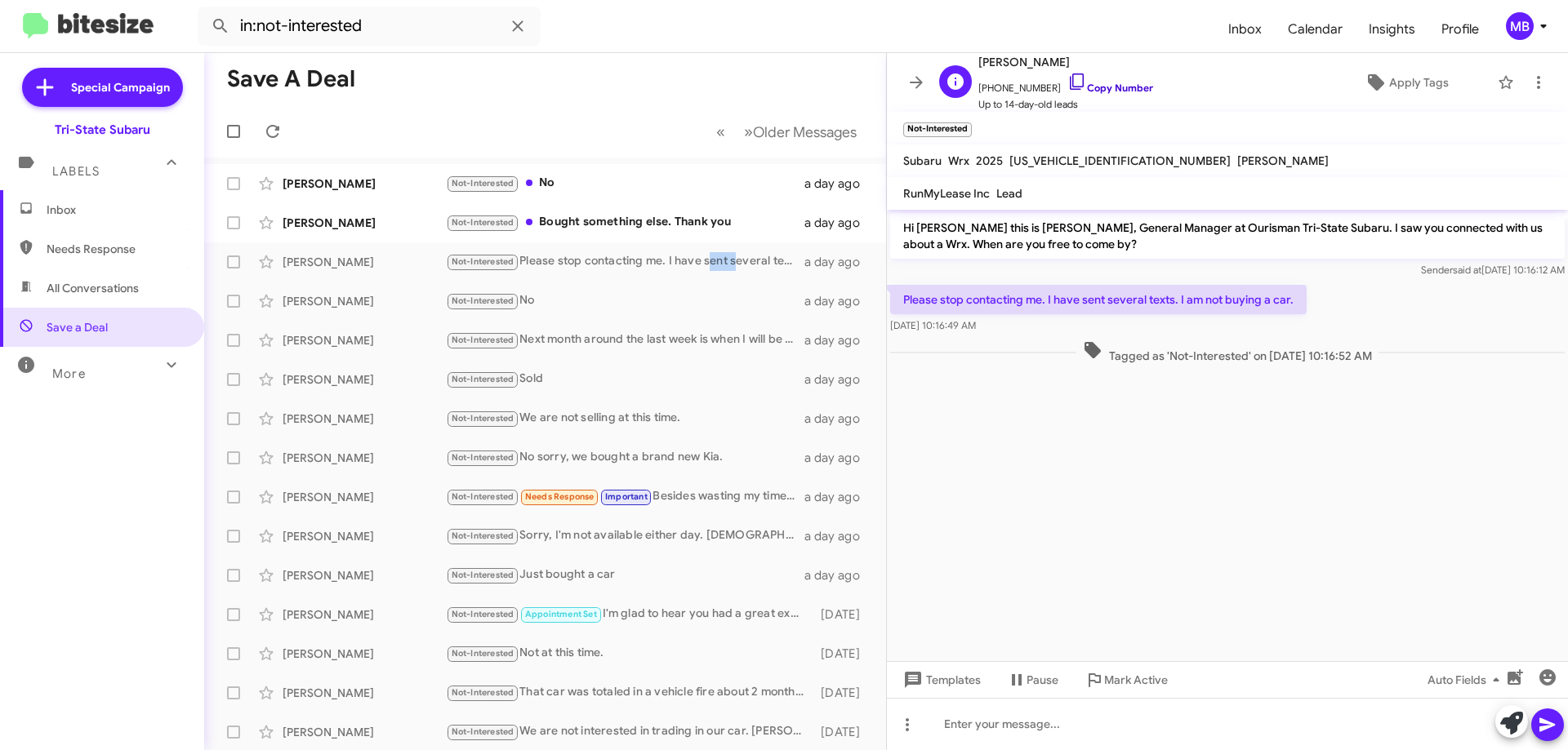
click at [1113, 87] on link "Copy Number" at bounding box center [1110, 87] width 86 height 12
drag, startPoint x: 1233, startPoint y: 359, endPoint x: 916, endPoint y: 279, distance: 326.9
click at [916, 279] on div "Hi [PERSON_NAME] this is [PERSON_NAME], General Manager at Ourisman Tri-State S…" at bounding box center [1227, 288] width 681 height 158
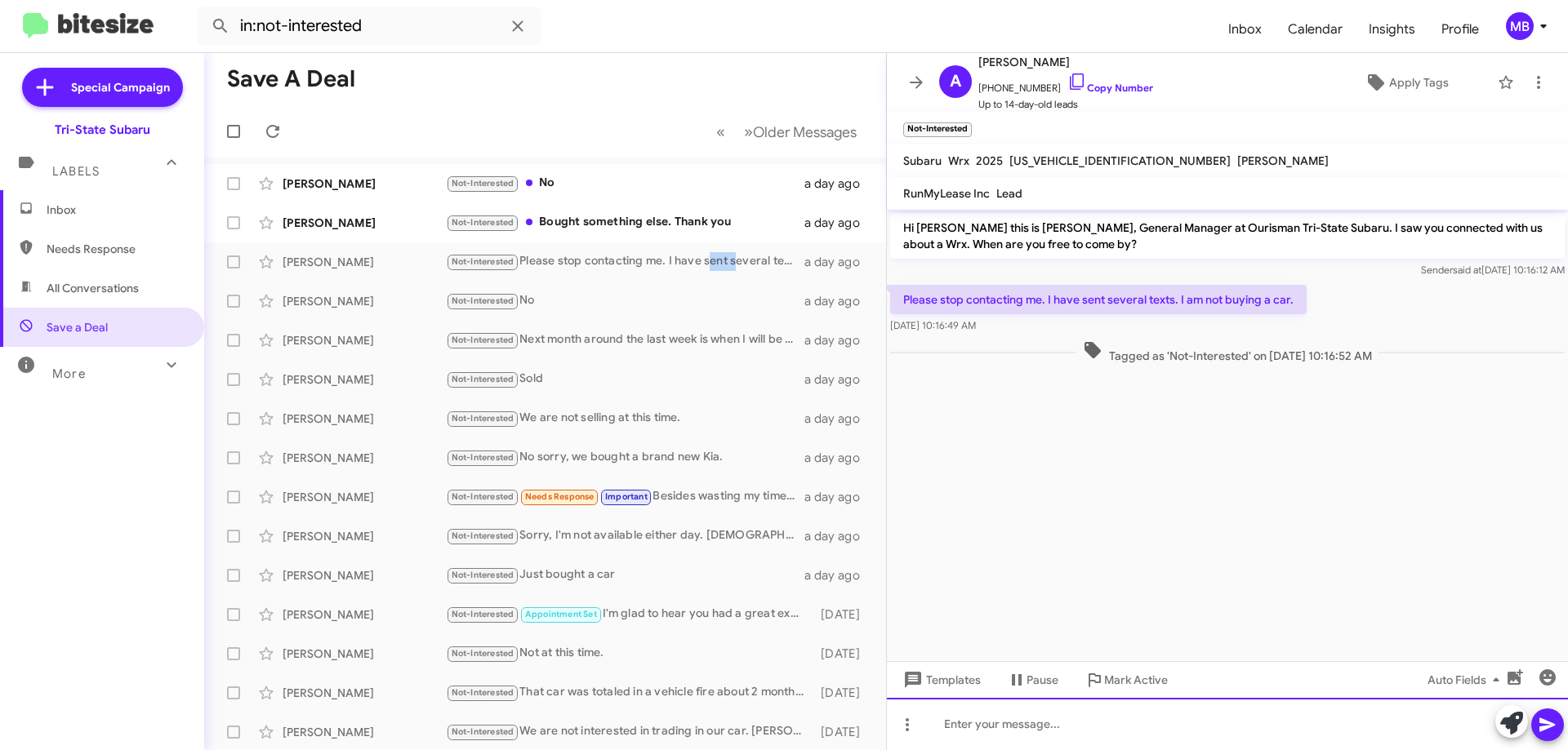
drag, startPoint x: 1161, startPoint y: 730, endPoint x: 1137, endPoint y: 723, distance: 25.0
click at [1156, 730] on div at bounding box center [1227, 724] width 681 height 52
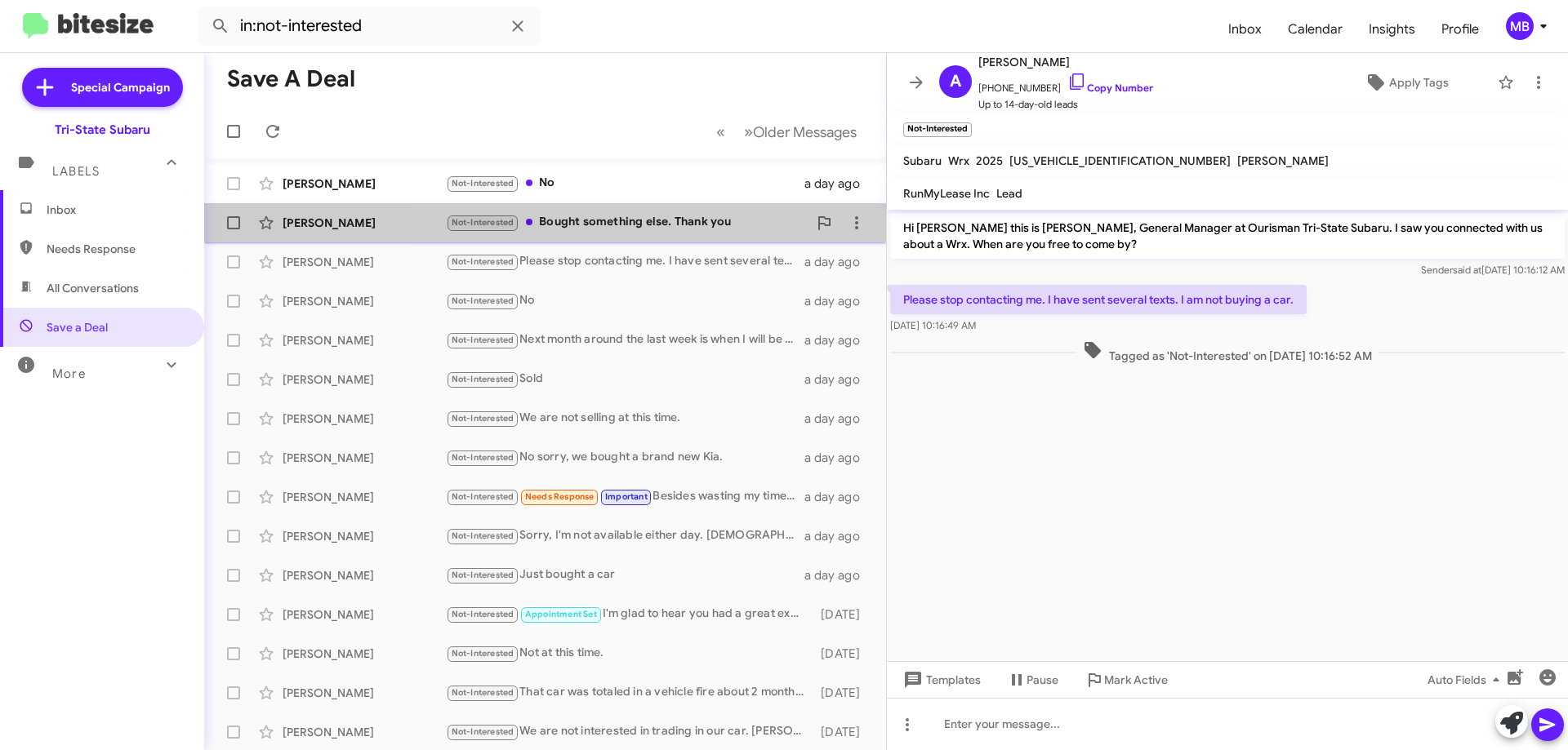
click at [689, 225] on div "Not-Interested Bought something else. Thank you" at bounding box center [626, 222] width 362 height 19
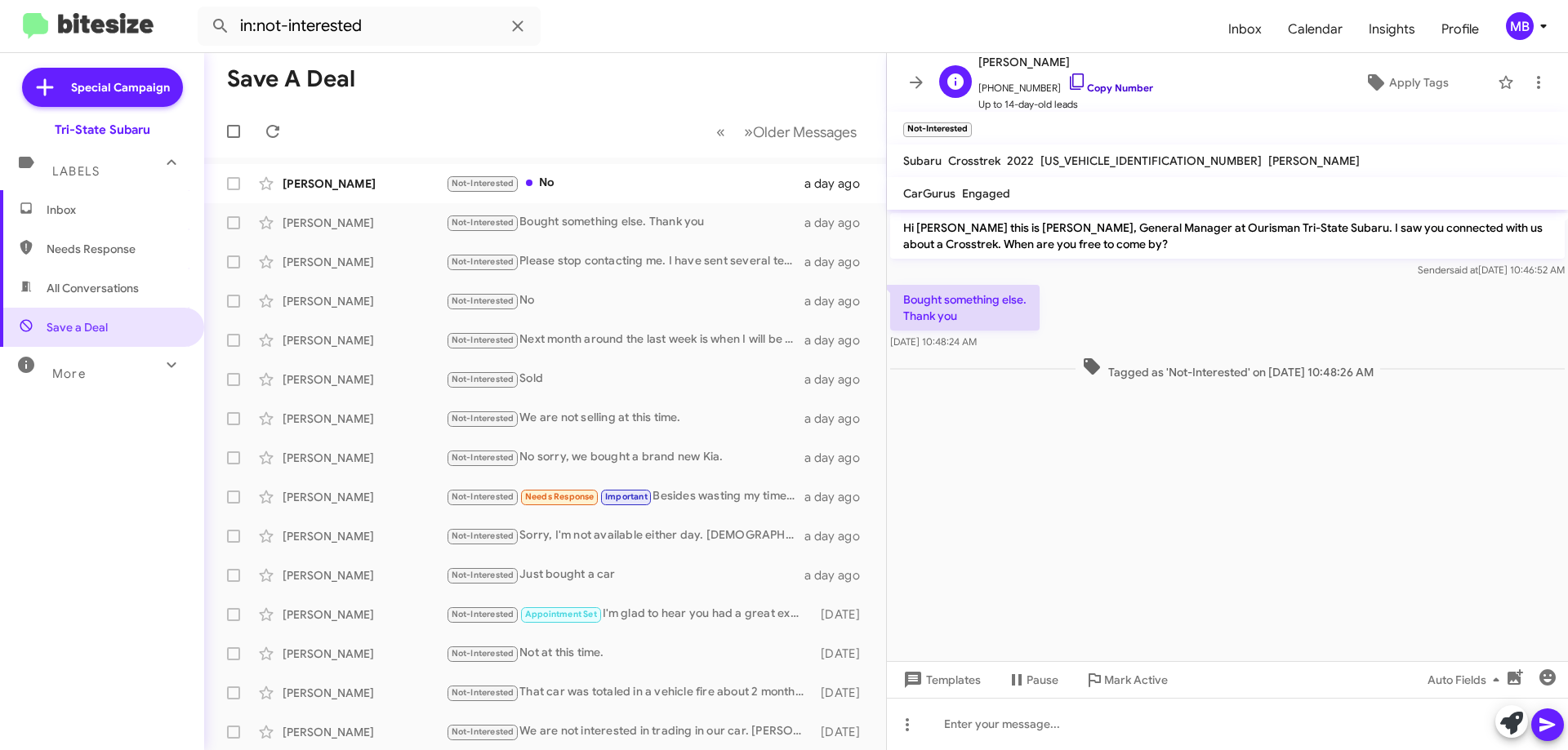
click at [1130, 92] on link "Copy Number" at bounding box center [1110, 87] width 86 height 12
drag, startPoint x: 1412, startPoint y: 373, endPoint x: 902, endPoint y: 288, distance: 517.0
click at [902, 288] on div "Hi [PERSON_NAME] this is [PERSON_NAME], General Manager at Ourisman Tri-State S…" at bounding box center [1227, 297] width 681 height 174
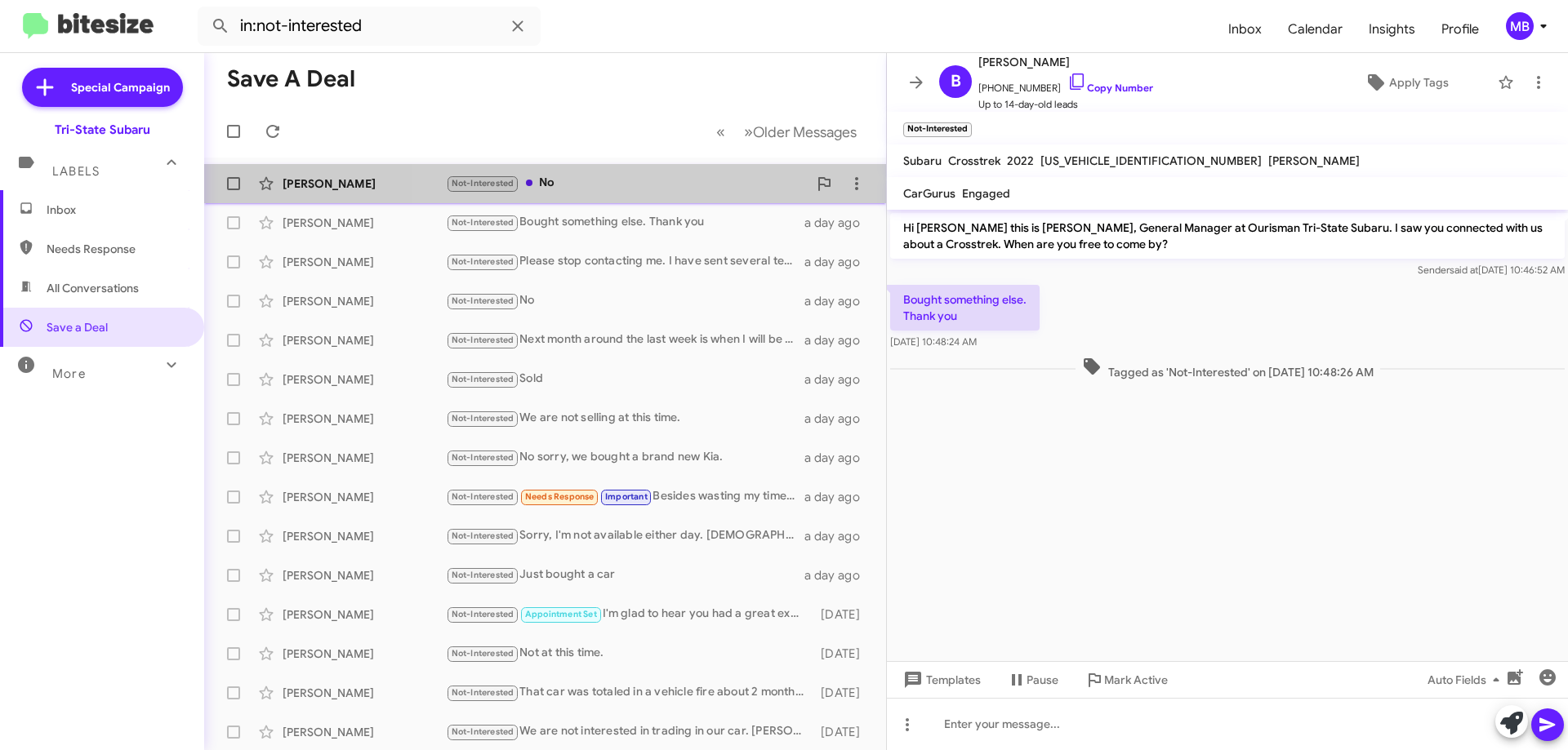
click at [645, 183] on div "Not-Interested No" at bounding box center [626, 183] width 362 height 19
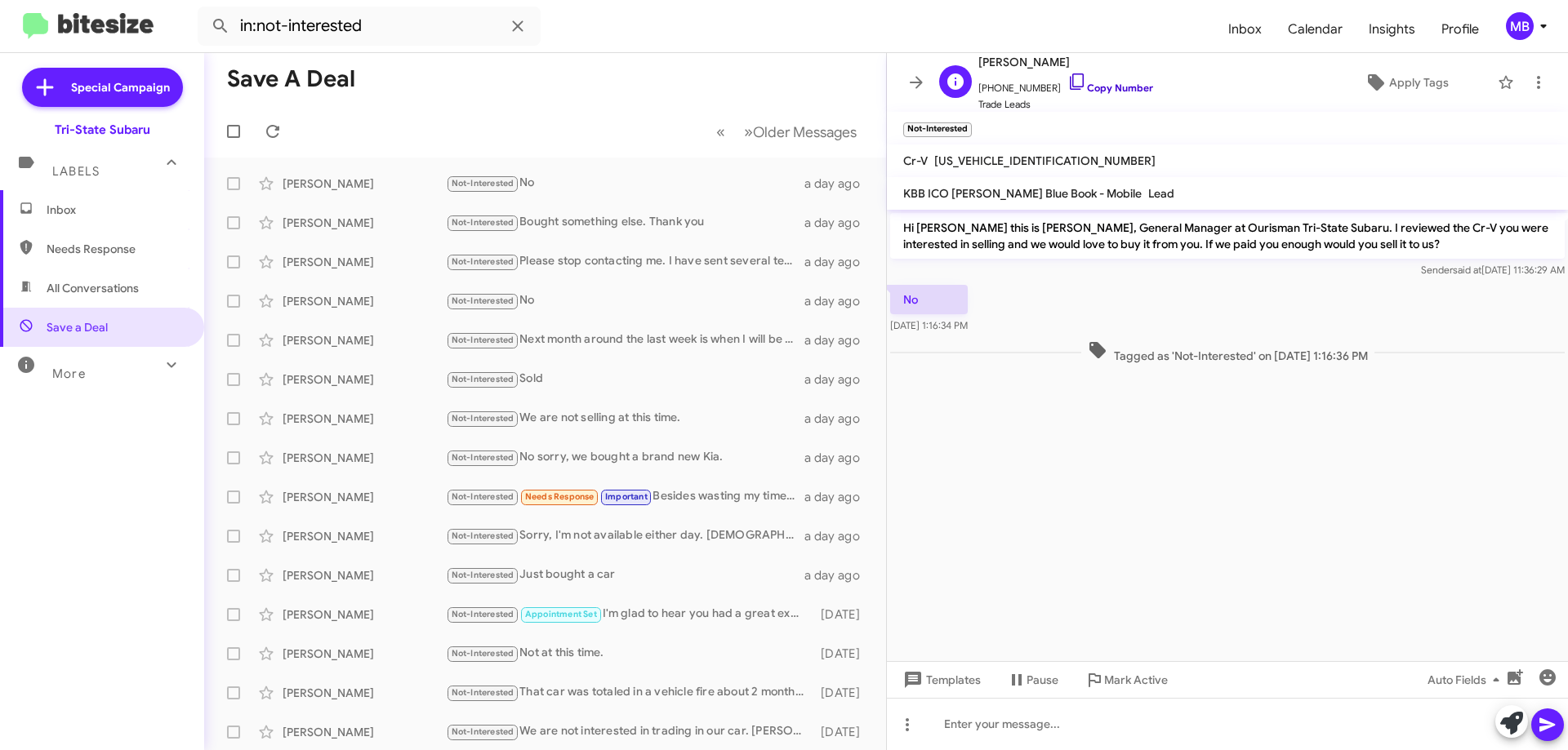
click at [1109, 85] on link "Copy Number" at bounding box center [1110, 87] width 86 height 12
drag, startPoint x: 1404, startPoint y: 346, endPoint x: 926, endPoint y: 281, distance: 482.4
click at [926, 281] on div "Hi [PERSON_NAME] this is [PERSON_NAME], General Manager at Ourisman Tri-State S…" at bounding box center [1227, 288] width 681 height 158
copy div "Sender said at [DATE] 11:36:29 AM No [DATE] 1:16:34 PM Tagged as 'Not-Intereste…"
click at [141, 199] on span "Inbox" at bounding box center [102, 210] width 204 height 39
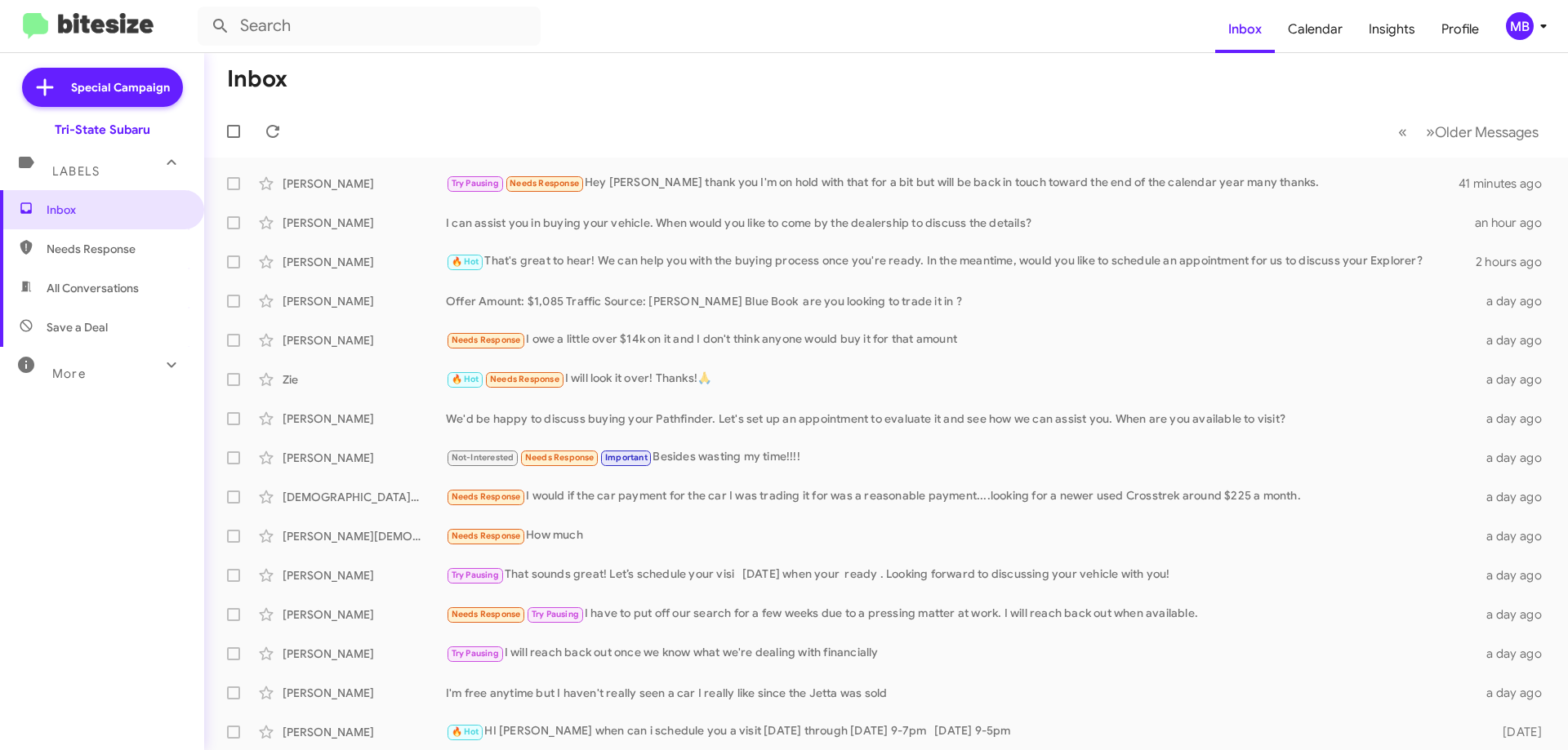
click at [159, 301] on span "All Conversations" at bounding box center [102, 288] width 204 height 39
type input "in:all-conversations"
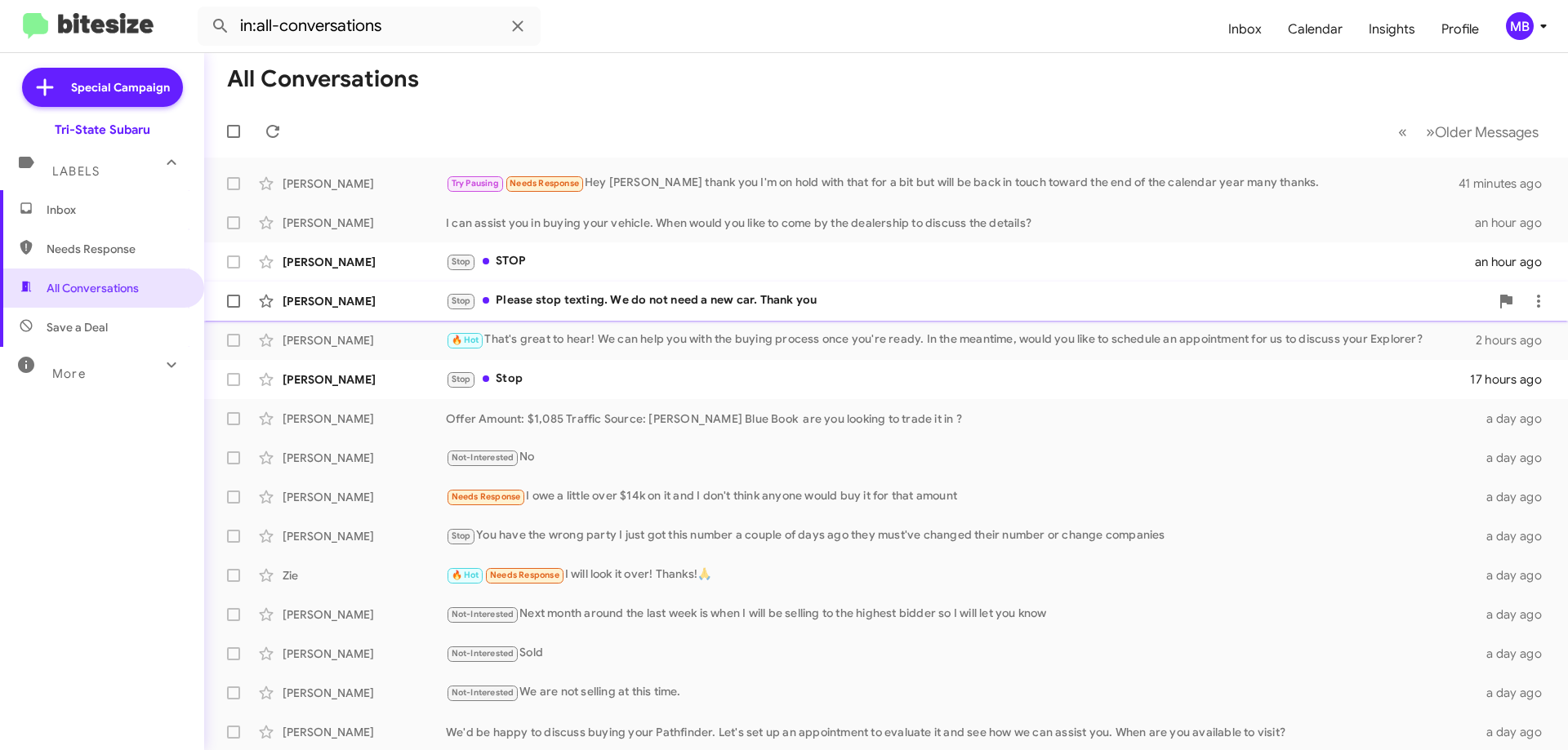
click at [669, 312] on div "[PERSON_NAME] Stop Please stop texting. We do not need a new car. Thank you 2 h…" at bounding box center [886, 301] width 1337 height 33
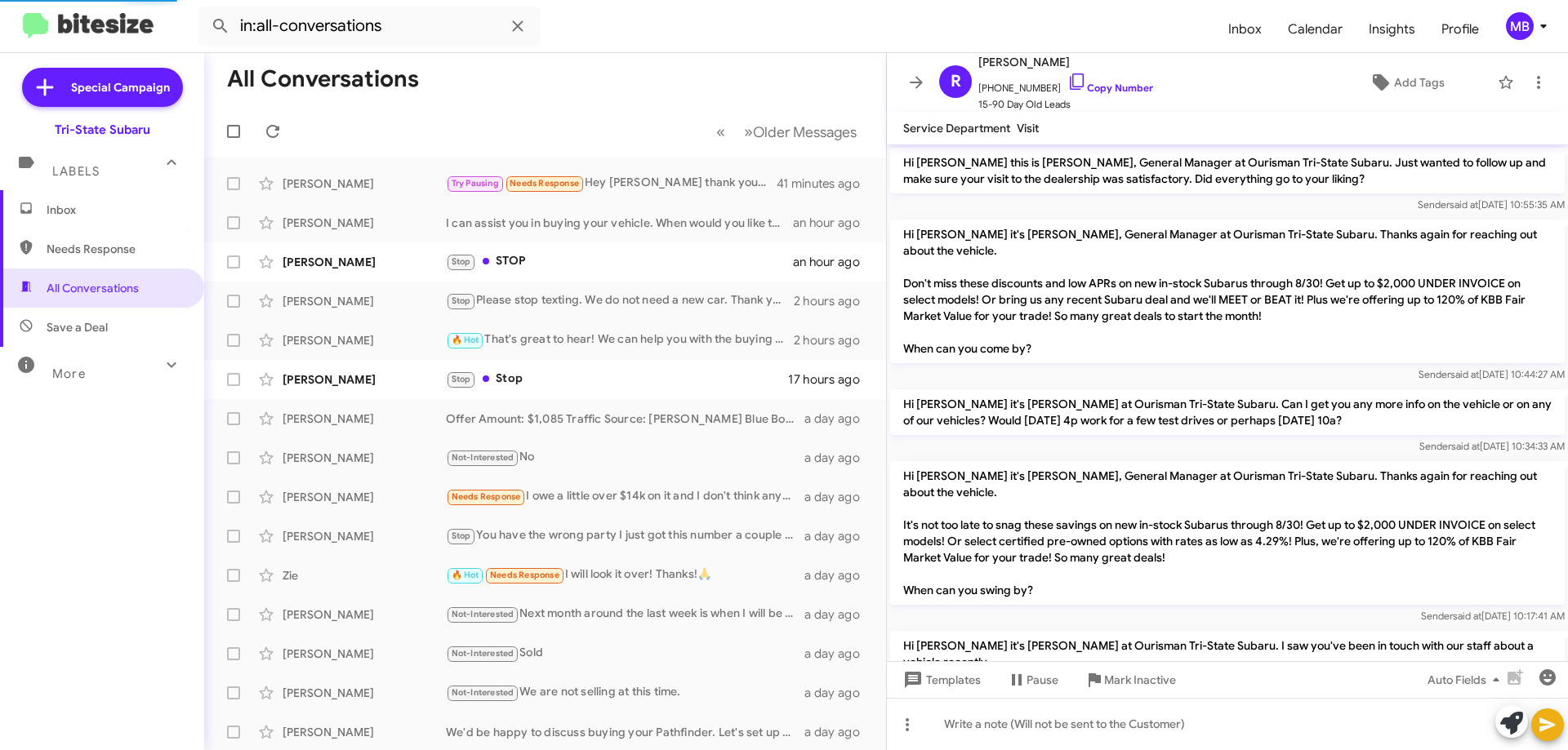
scroll to position [683, 0]
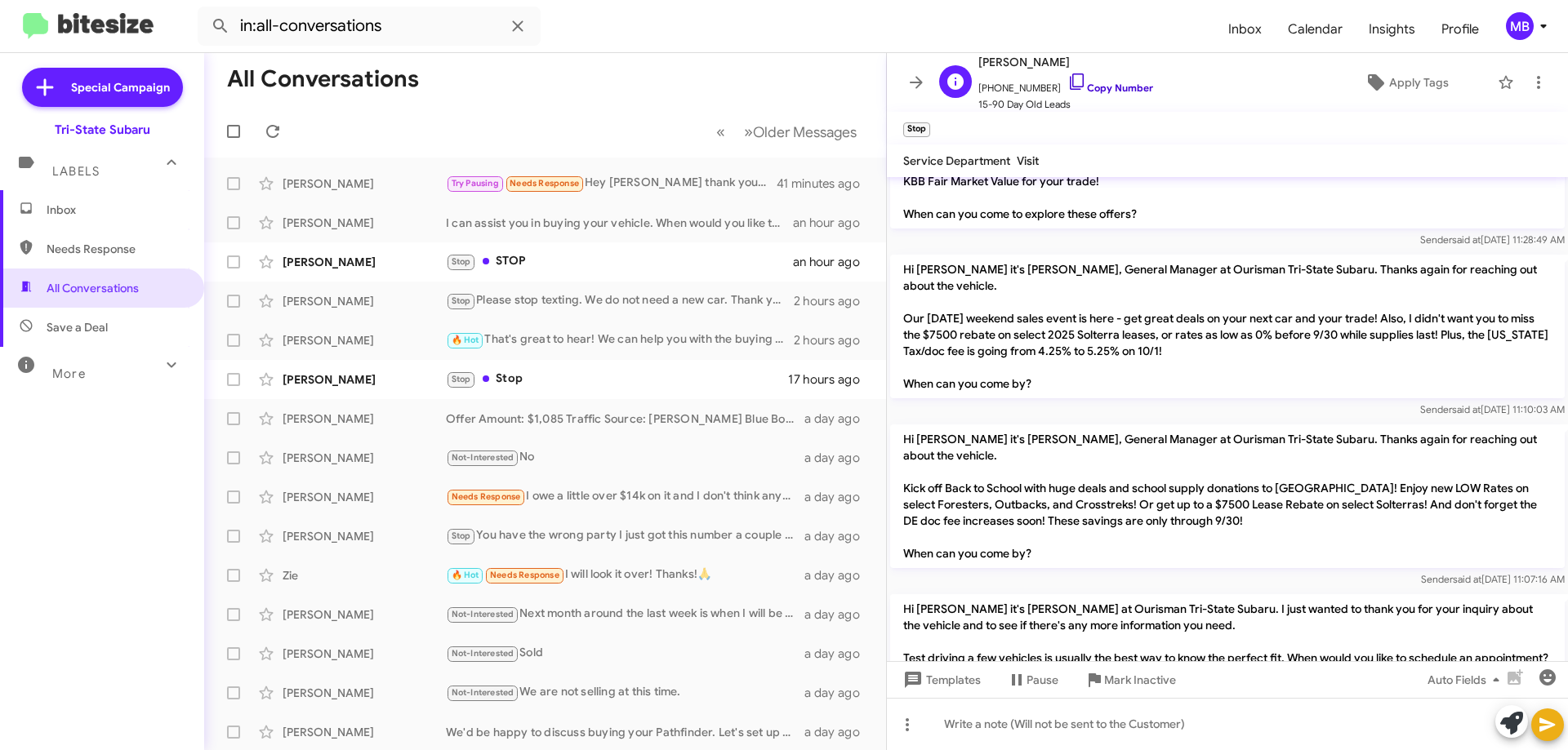
click at [1120, 87] on link "Copy Number" at bounding box center [1110, 87] width 86 height 12
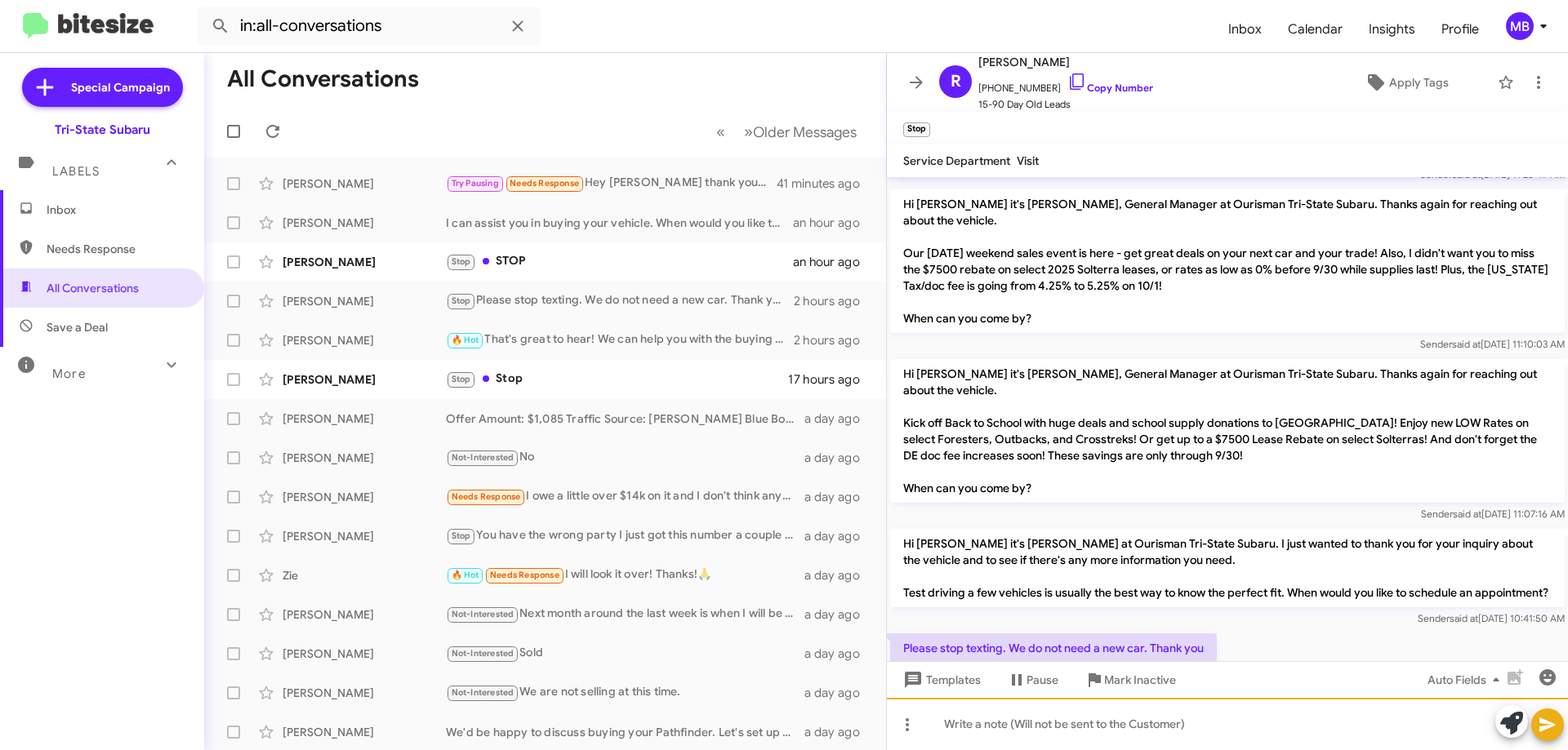
click at [1167, 734] on div at bounding box center [1227, 724] width 681 height 52
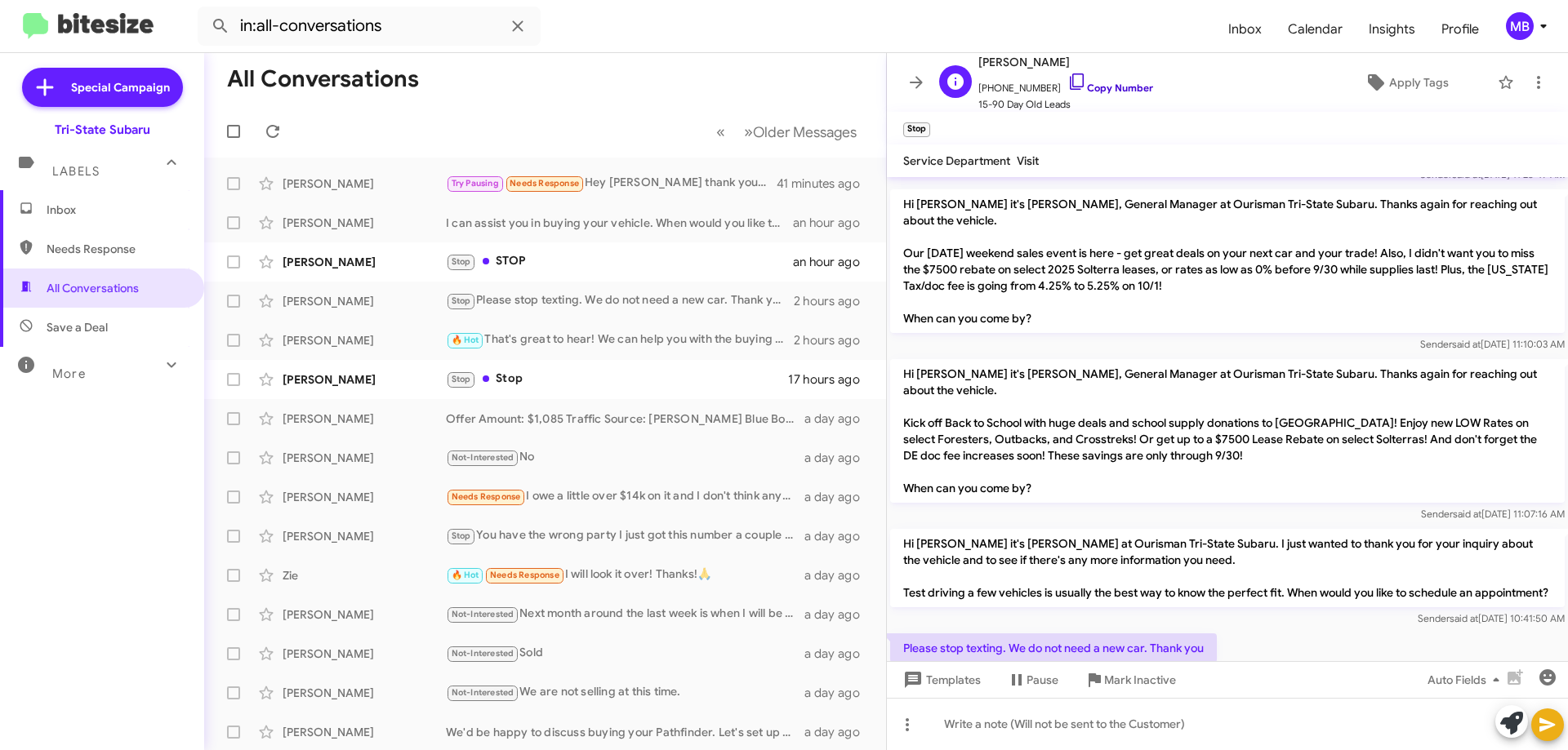
click at [1117, 87] on link "Copy Number" at bounding box center [1110, 87] width 86 height 12
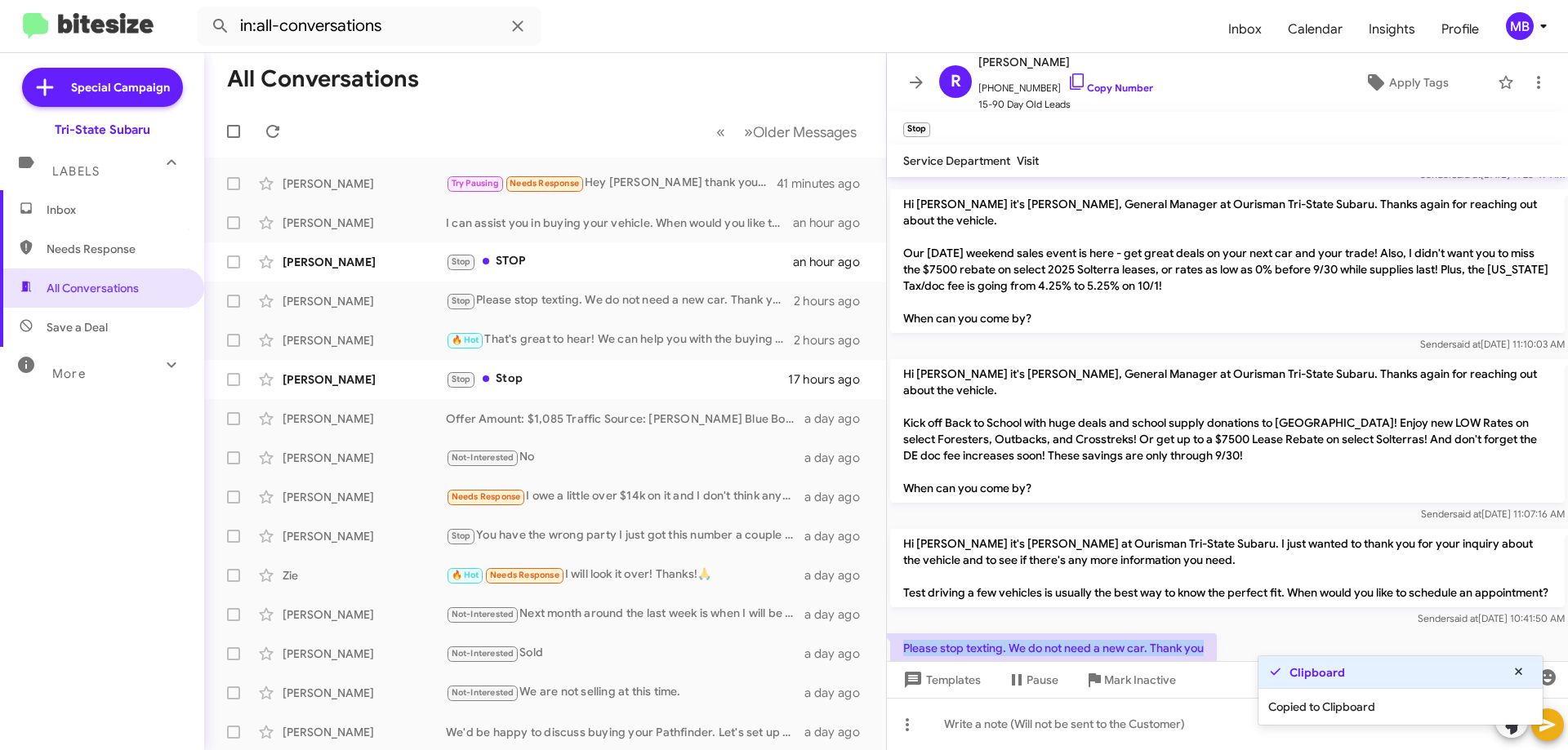
drag, startPoint x: 1146, startPoint y: 592, endPoint x: 898, endPoint y: 581, distance: 248.2
click at [898, 630] on div "Please stop texting. We do not need a new car. Thank you [DATE] 10:43:03 AM" at bounding box center [1227, 658] width 681 height 56
copy p "Please stop texting. We do not need a new car. Thank you"
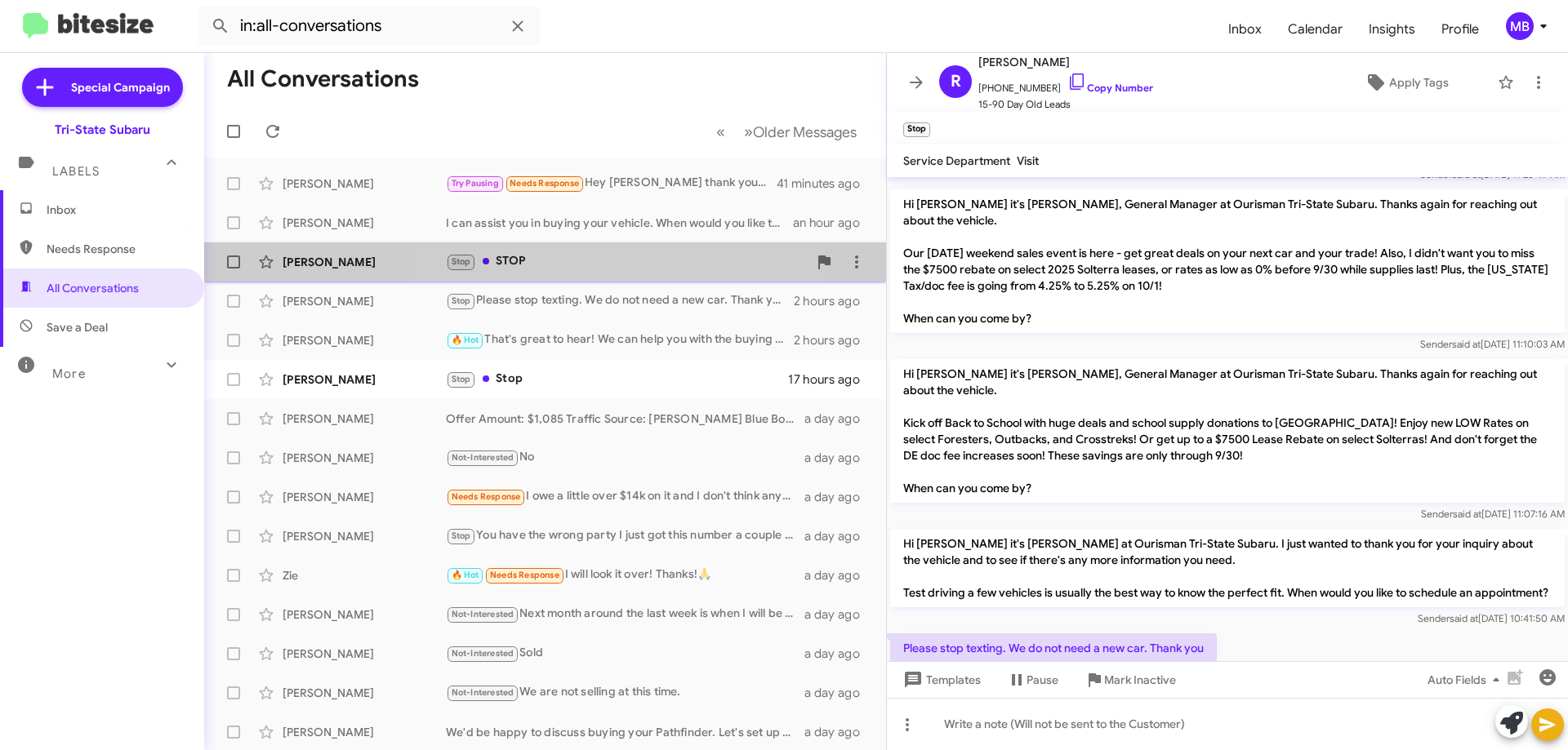
click at [620, 248] on div "[PERSON_NAME] Stop STOP an hour ago" at bounding box center [545, 262] width 656 height 33
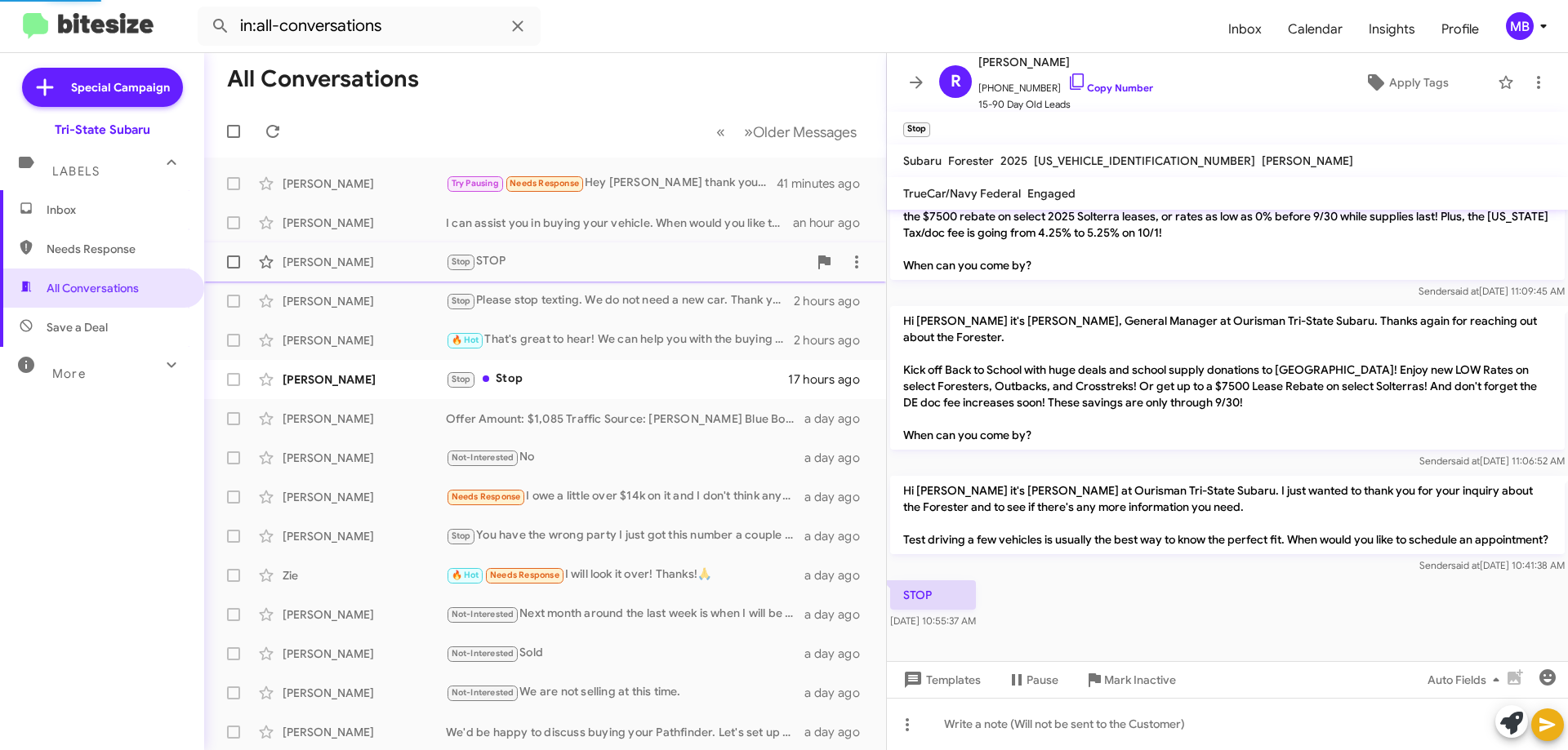
scroll to position [406, 0]
drag, startPoint x: 1125, startPoint y: 88, endPoint x: 1145, endPoint y: 69, distance: 27.6
click at [1126, 88] on link "Copy Number" at bounding box center [1110, 87] width 86 height 12
drag, startPoint x: 984, startPoint y: 596, endPoint x: 903, endPoint y: 583, distance: 82.0
click at [903, 583] on p "STOP" at bounding box center [933, 595] width 86 height 29
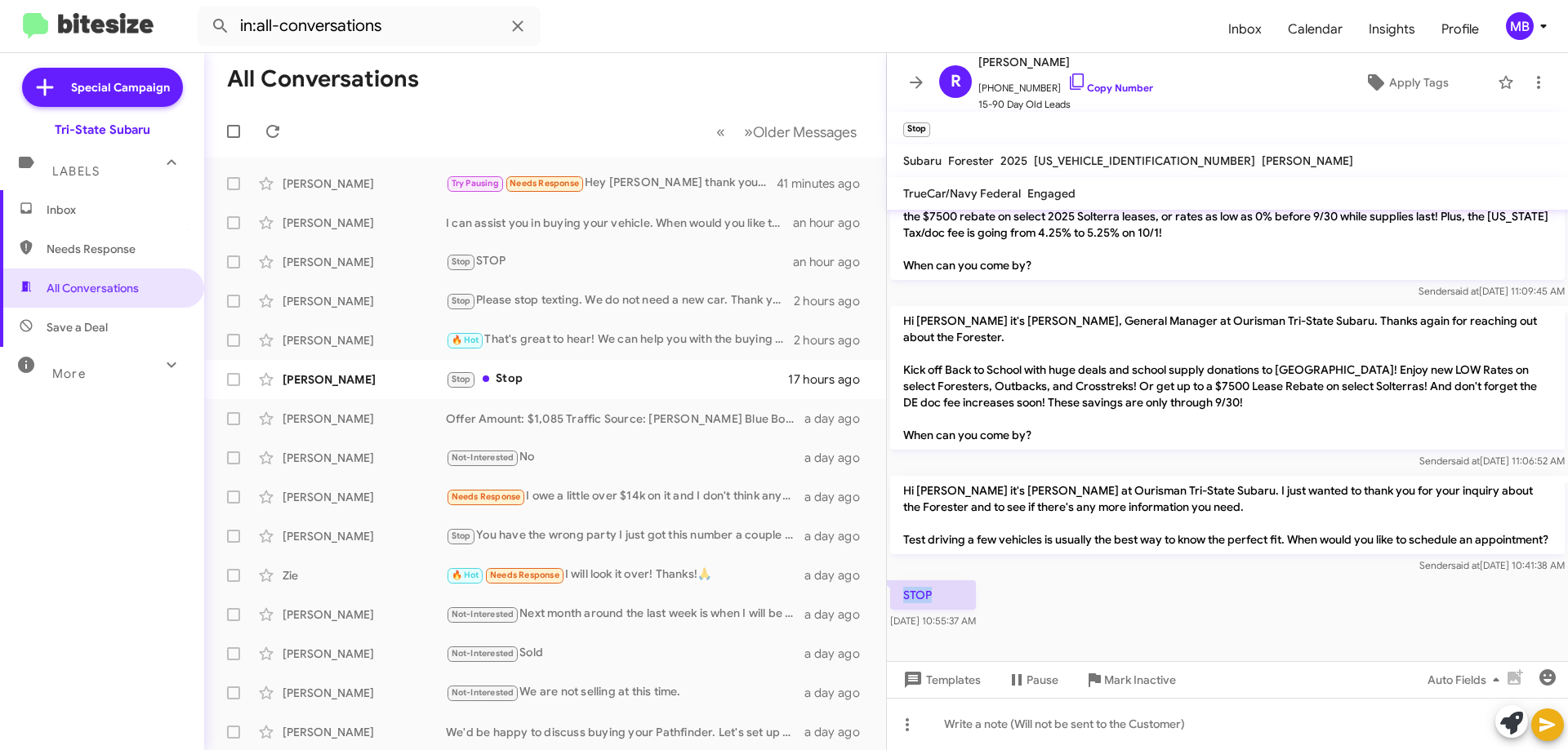
copy p "STOP"
click at [546, 374] on div "Stop Stop" at bounding box center [626, 379] width 362 height 19
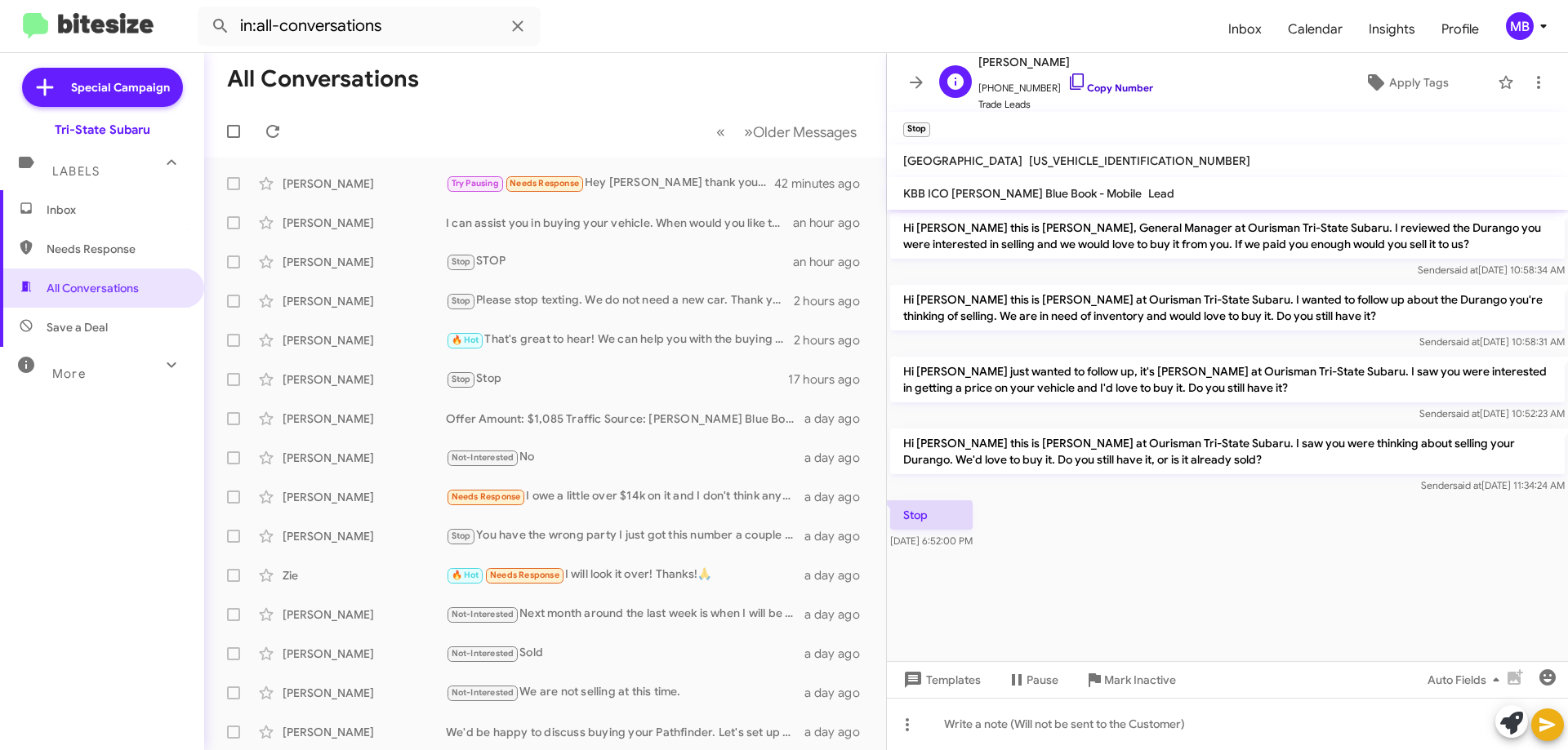
click at [1118, 82] on link "Copy Number" at bounding box center [1110, 87] width 86 height 12
drag, startPoint x: 1015, startPoint y: 547, endPoint x: 983, endPoint y: 507, distance: 51.2
click at [987, 503] on body "in:all-conversations Inbox Calendar Insights Profile MB Special Campaign Tri-St…" at bounding box center [784, 375] width 1568 height 750
drag, startPoint x: 898, startPoint y: 515, endPoint x: 1002, endPoint y: 549, distance: 109.4
click at [1002, 549] on div "Stop [DATE] 6:52:00 PM" at bounding box center [1227, 525] width 681 height 56
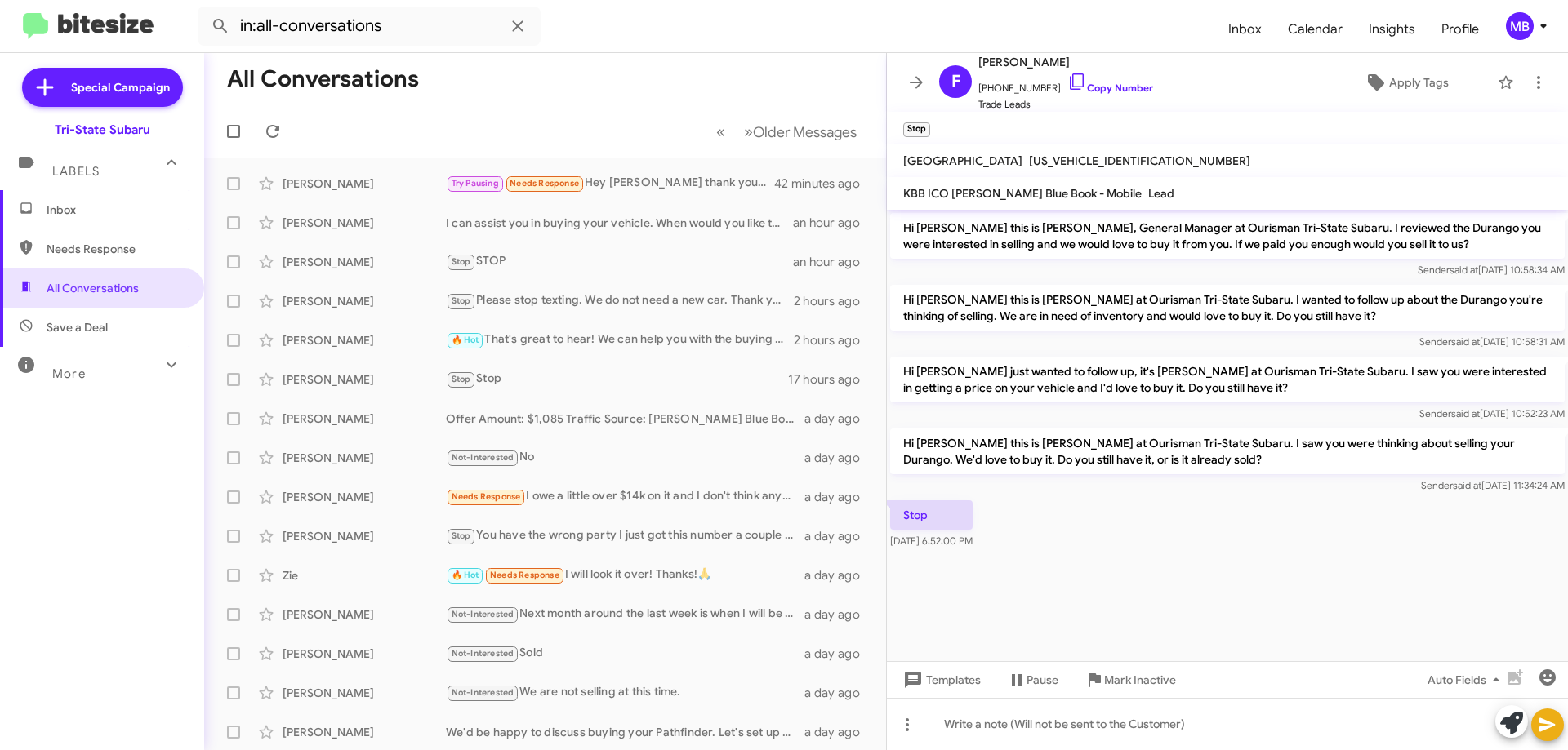
copy div "Stop [DATE] 6:52:00 PM"
click at [110, 208] on span "Inbox" at bounding box center [116, 210] width 139 height 16
